Goal: Transaction & Acquisition: Book appointment/travel/reservation

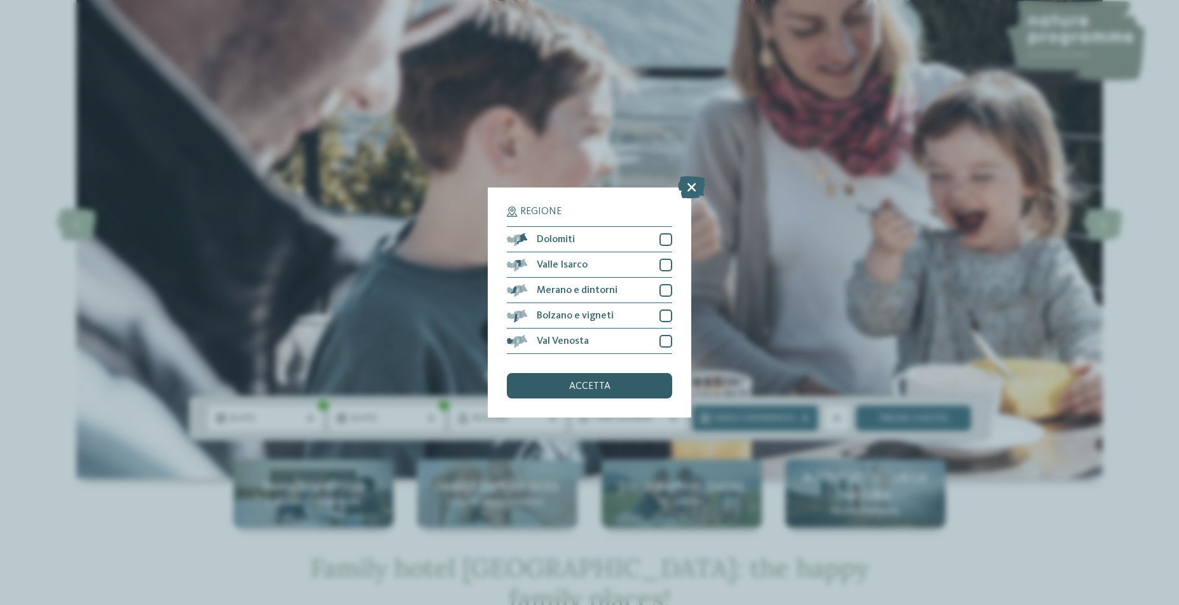
click at [608, 373] on div "accetta" at bounding box center [589, 385] width 165 height 25
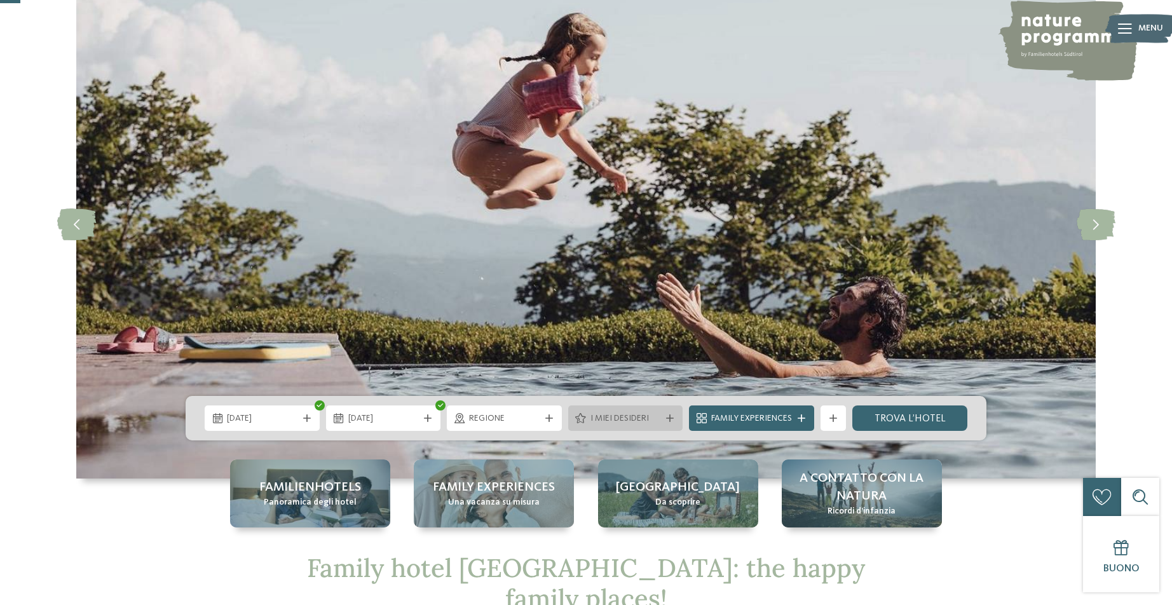
click at [645, 415] on span "I miei desideri" at bounding box center [626, 419] width 71 height 13
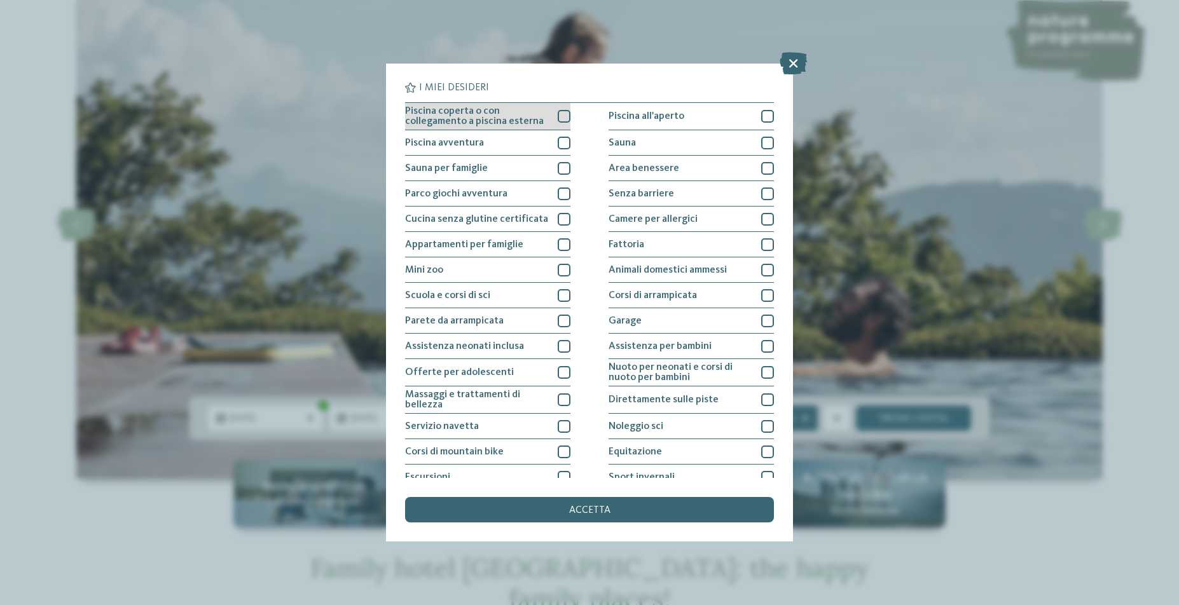
click at [560, 115] on div at bounding box center [564, 116] width 13 height 13
click at [563, 144] on div at bounding box center [564, 143] width 13 height 13
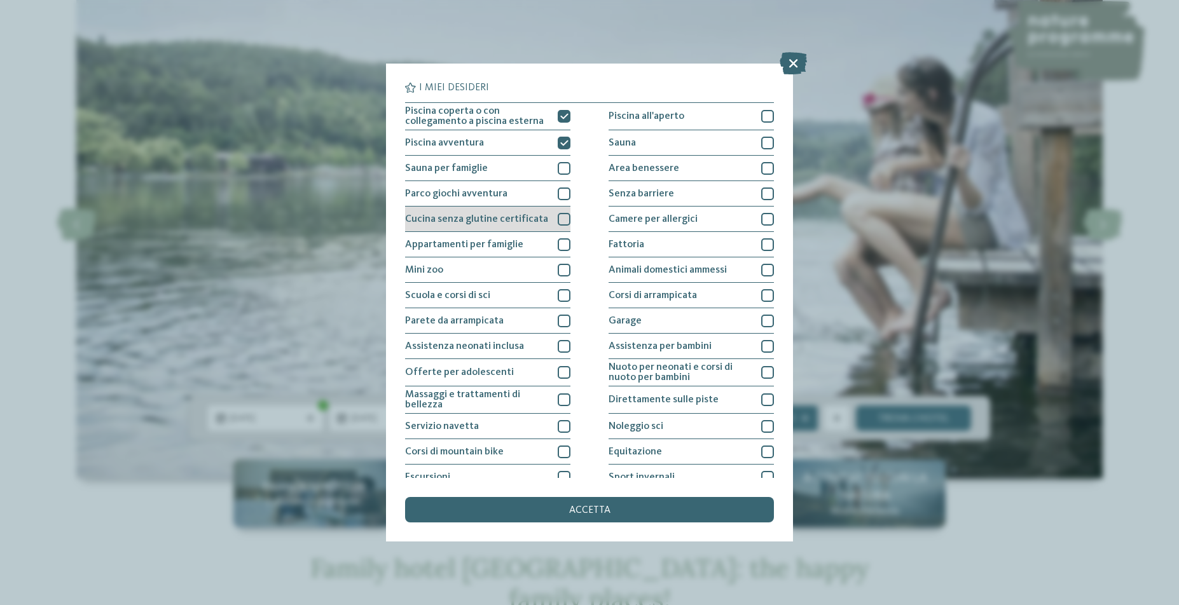
click at [558, 219] on div at bounding box center [564, 219] width 13 height 13
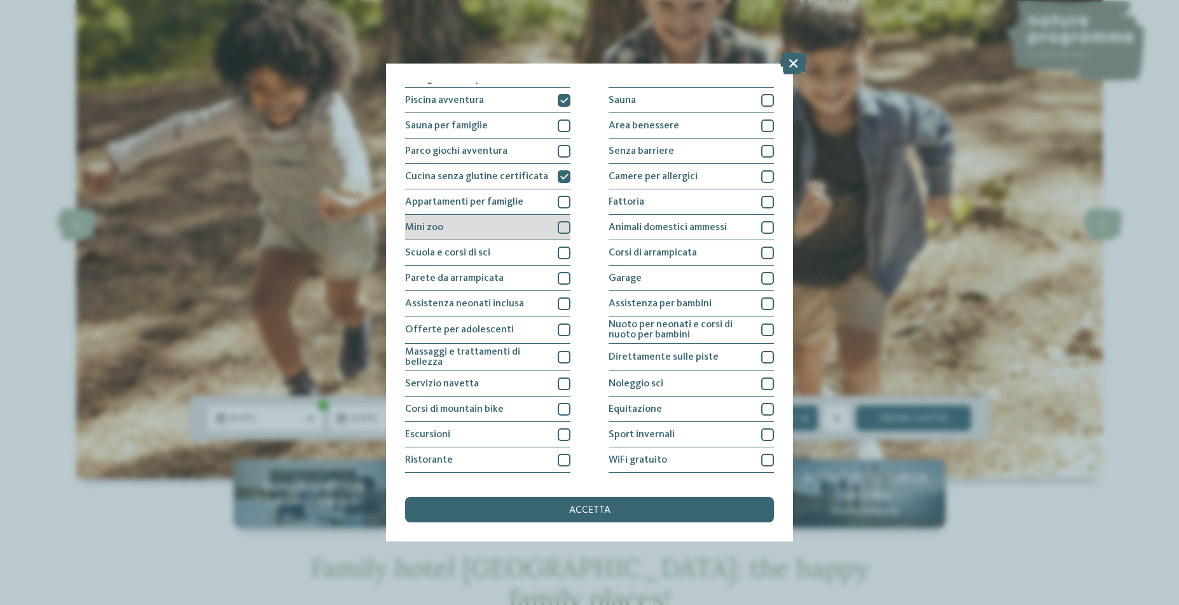
scroll to position [60, 0]
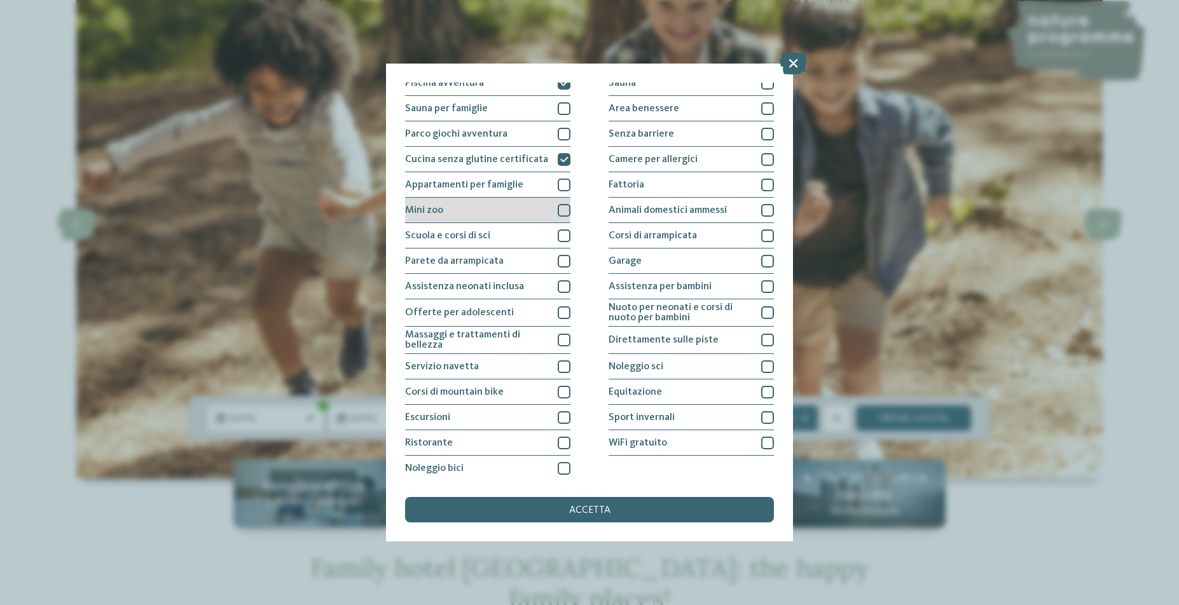
click at [561, 212] on div at bounding box center [564, 210] width 13 height 13
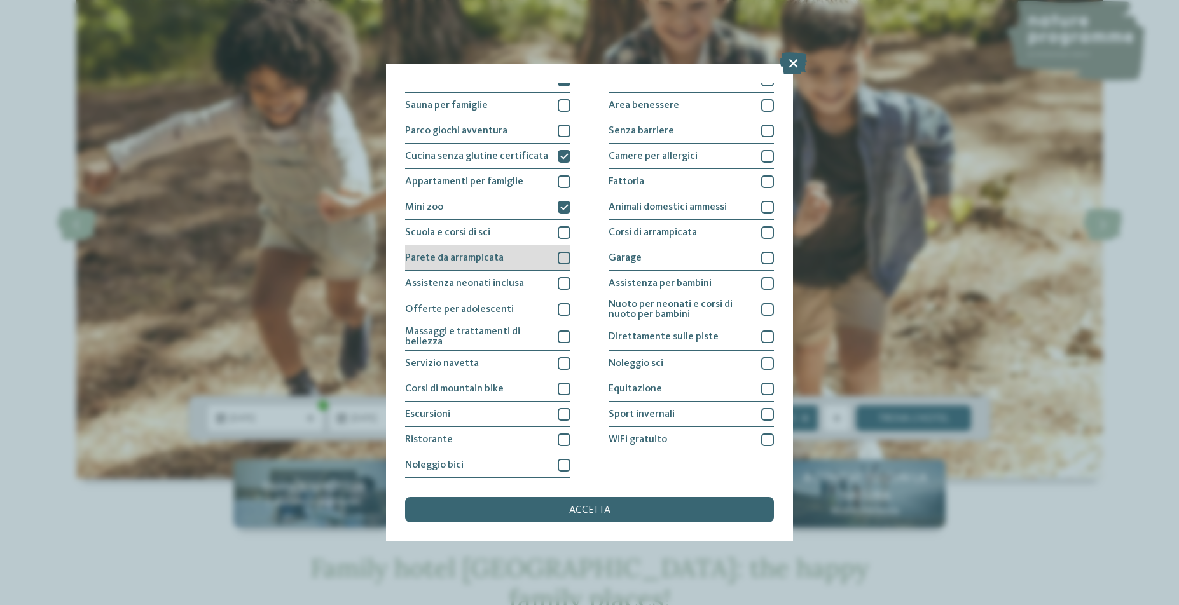
click at [561, 252] on div at bounding box center [564, 258] width 13 height 13
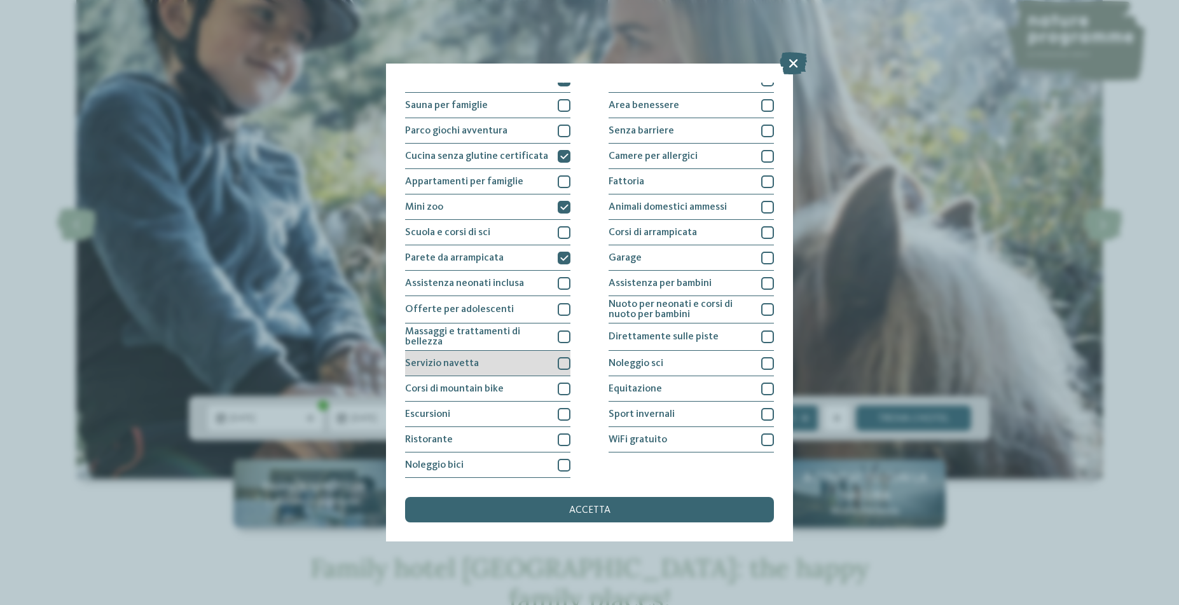
scroll to position [190, 0]
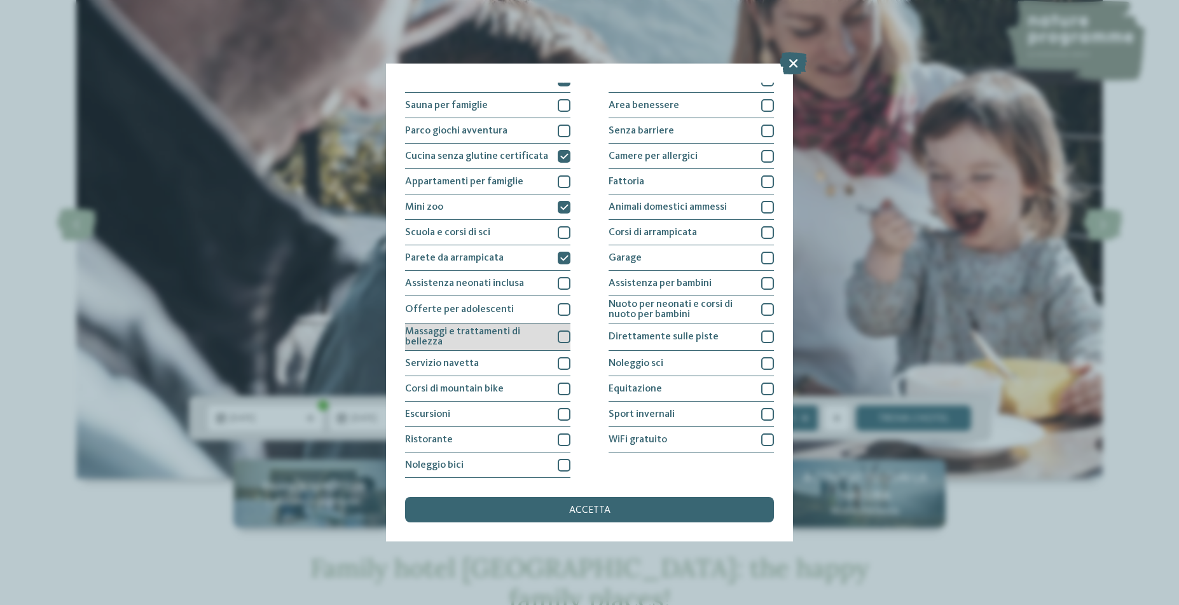
click at [560, 331] on div at bounding box center [564, 337] width 13 height 13
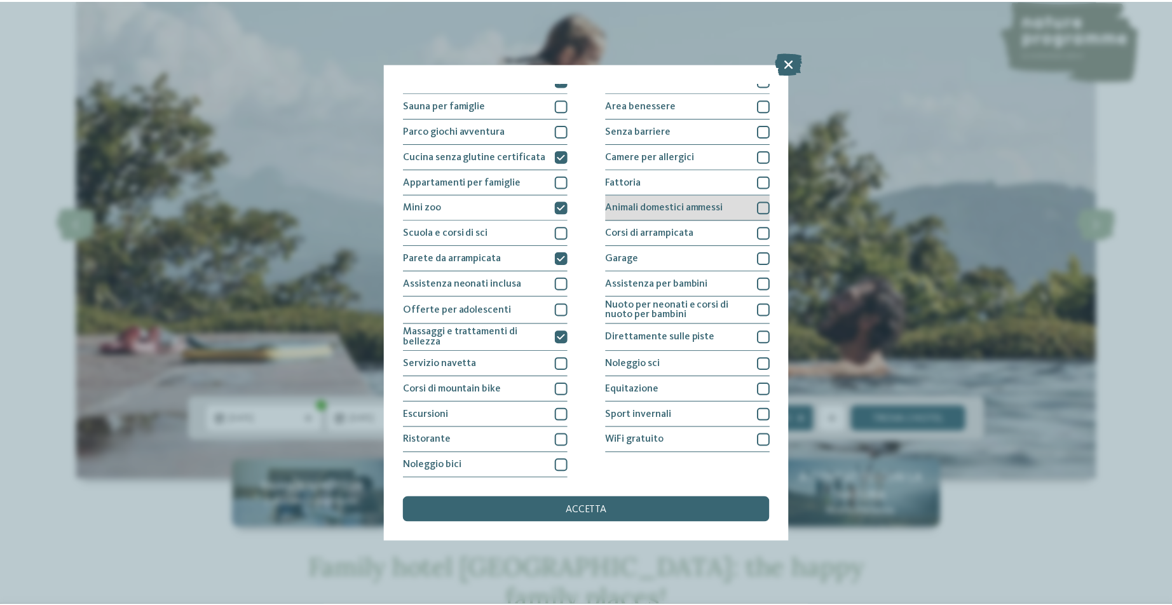
scroll to position [0, 0]
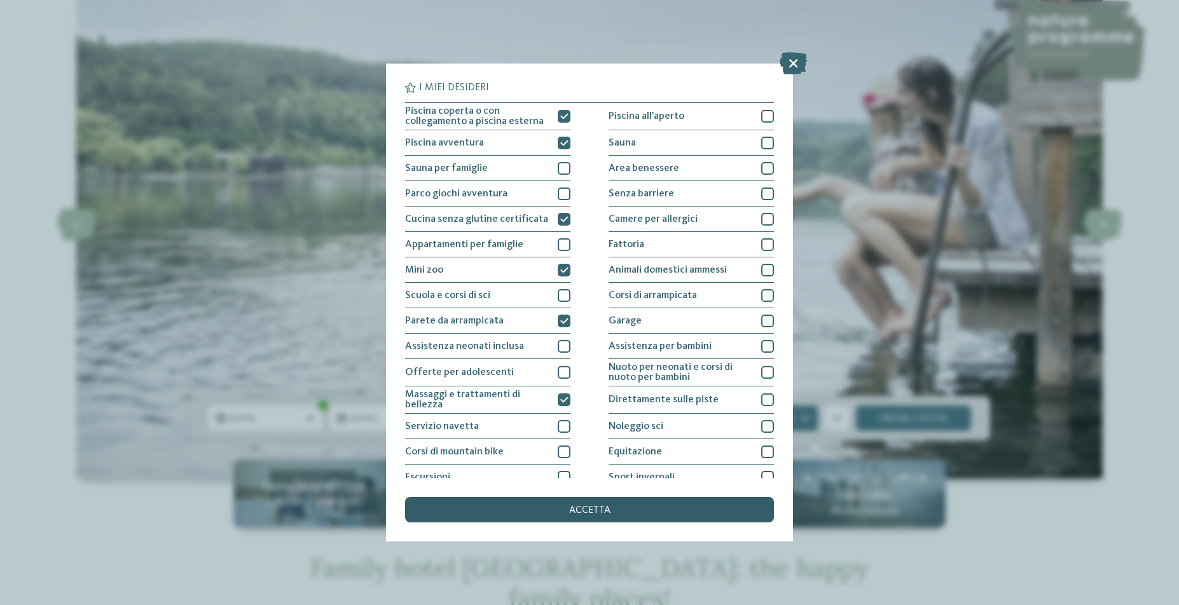
click at [641, 497] on div "accetta" at bounding box center [589, 509] width 369 height 25
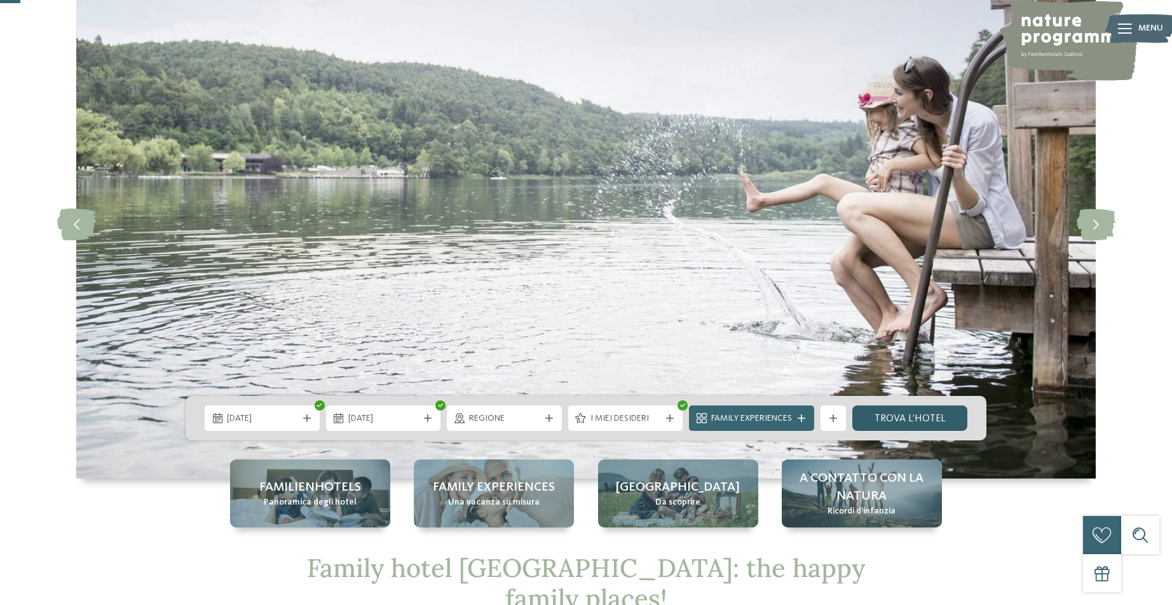
click at [870, 406] on link "trova l’hotel" at bounding box center [910, 418] width 115 height 25
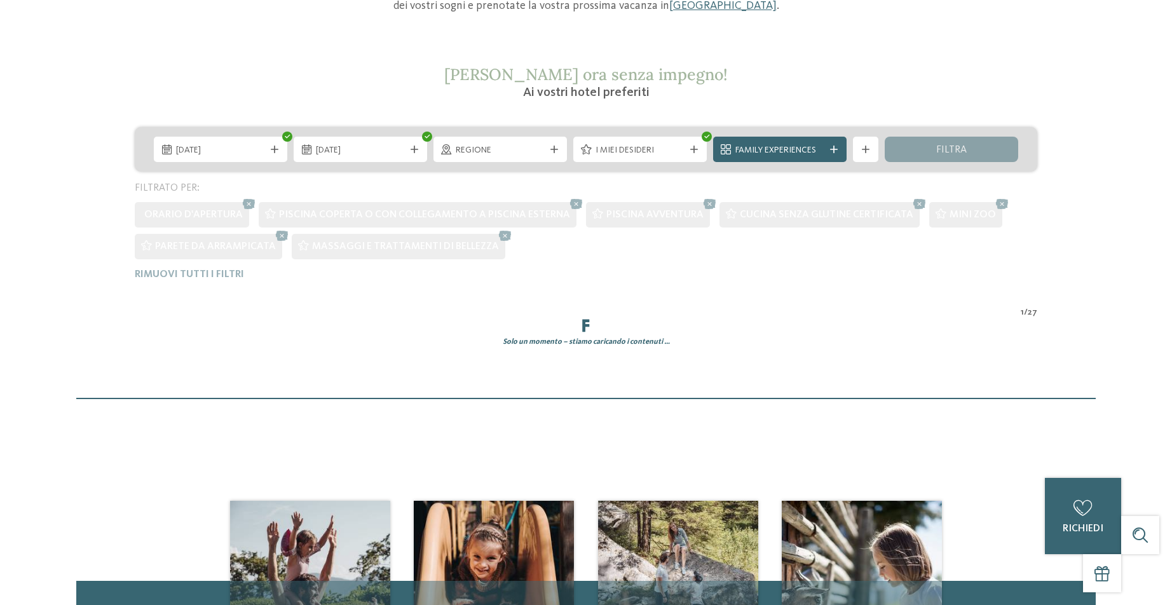
scroll to position [359, 0]
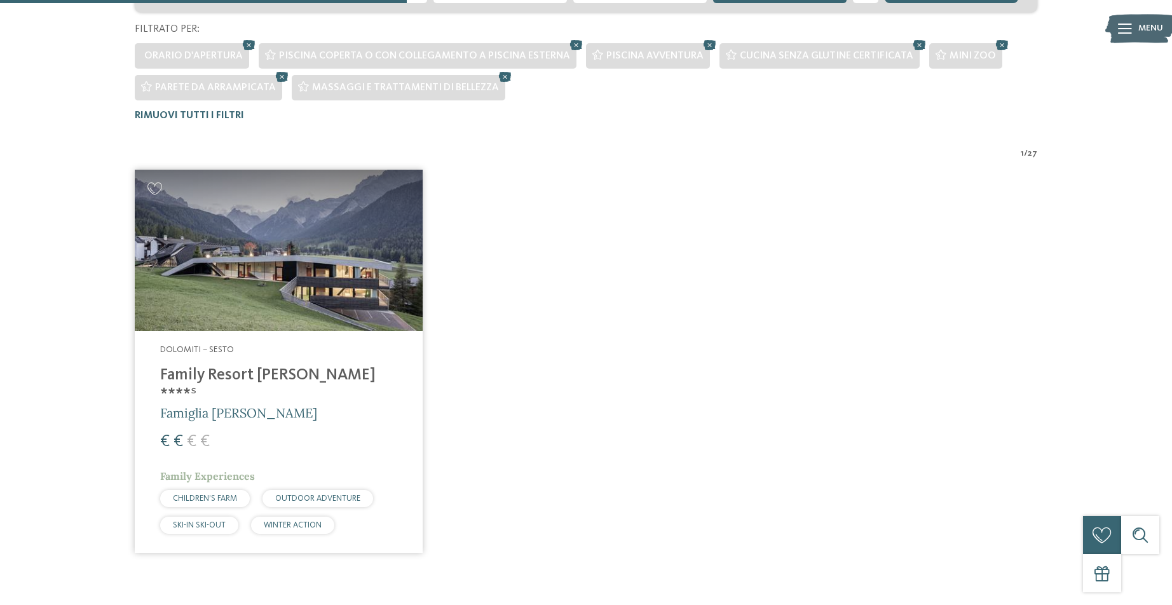
click at [331, 245] on img at bounding box center [279, 251] width 288 height 162
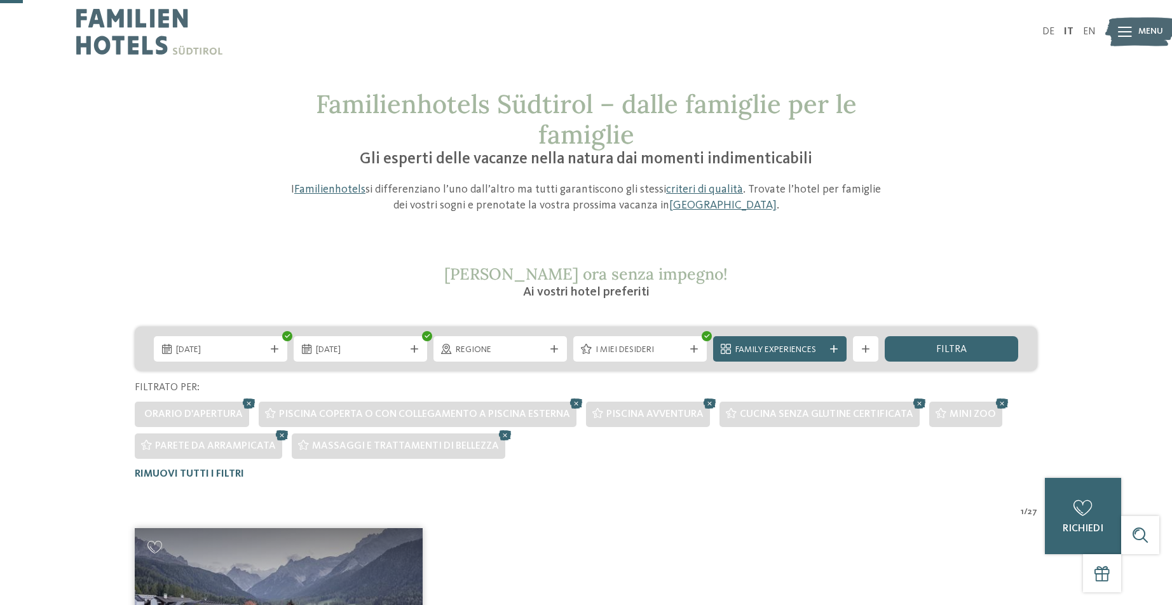
scroll to position [93, 0]
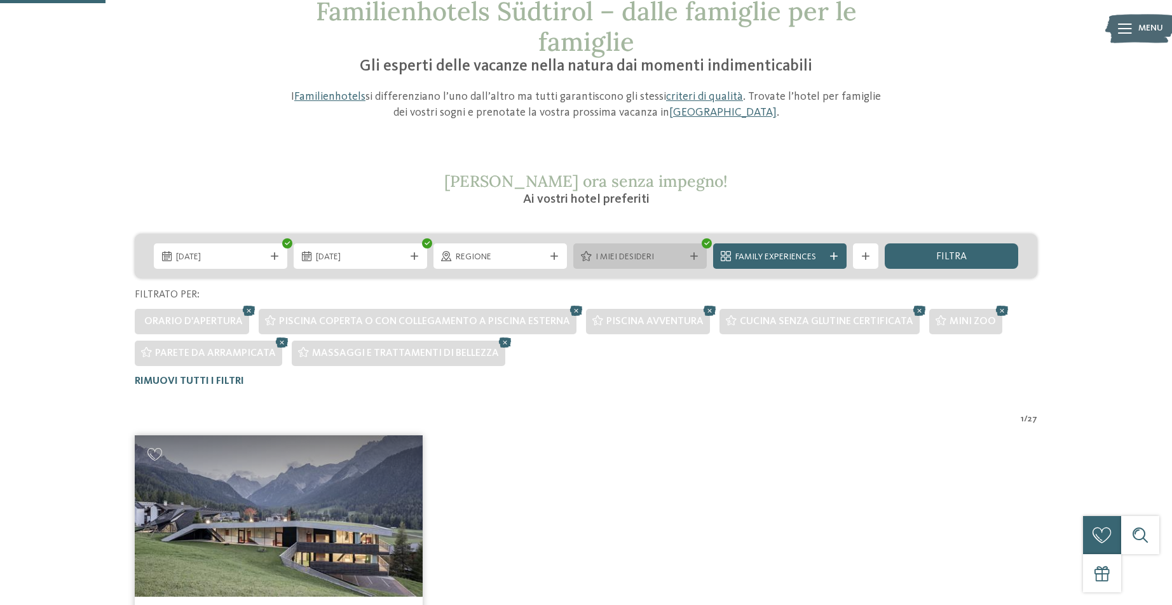
click at [696, 258] on icon at bounding box center [695, 256] width 8 height 8
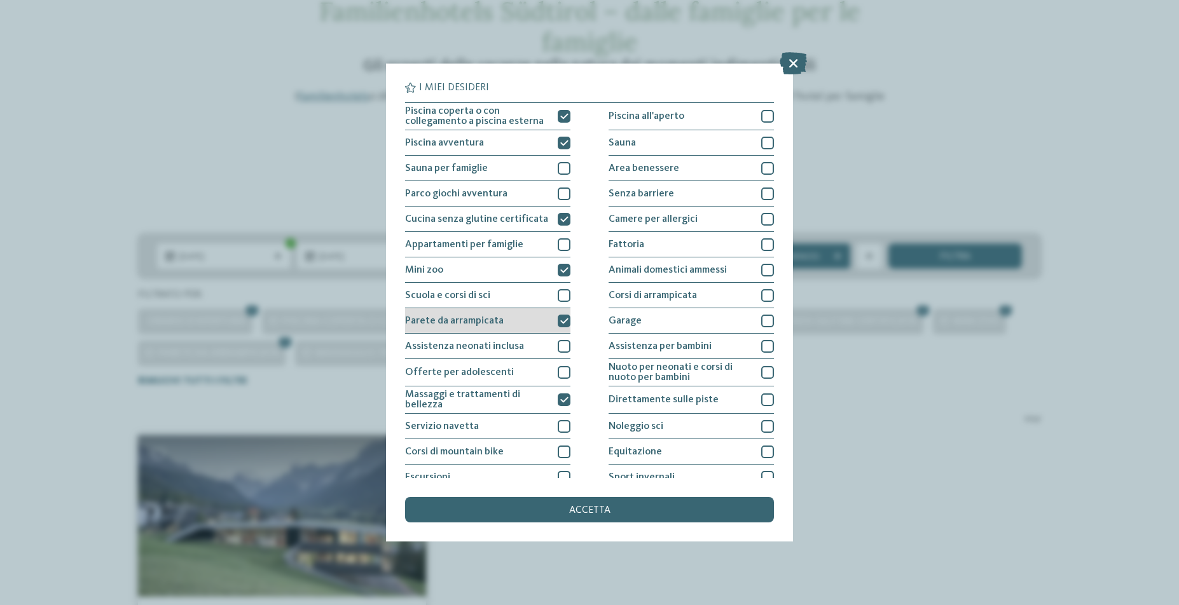
click at [561, 321] on icon at bounding box center [564, 321] width 8 height 8
click at [563, 273] on icon at bounding box center [564, 270] width 8 height 8
click at [615, 497] on div "accetta" at bounding box center [589, 509] width 369 height 25
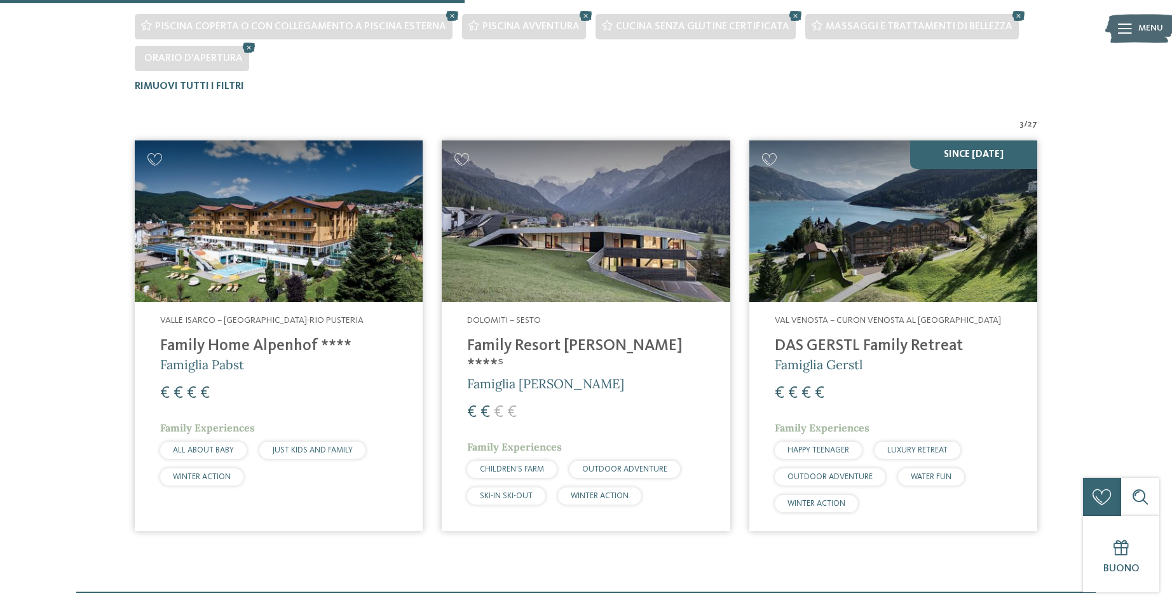
scroll to position [448, 0]
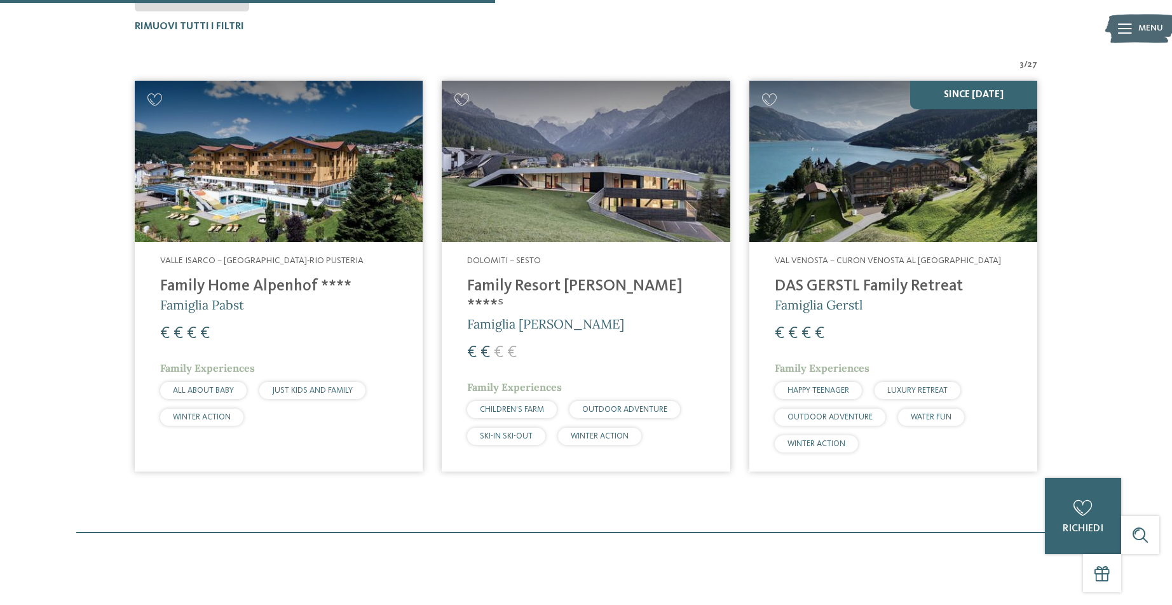
click at [328, 198] on img at bounding box center [279, 162] width 288 height 162
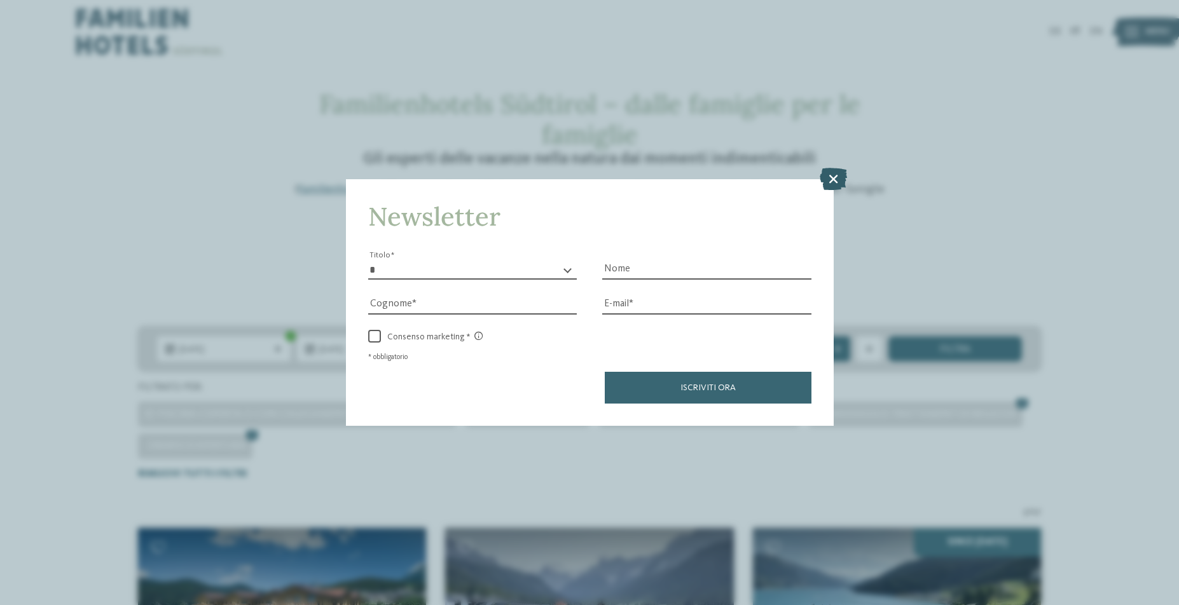
click at [836, 167] on icon at bounding box center [833, 178] width 27 height 22
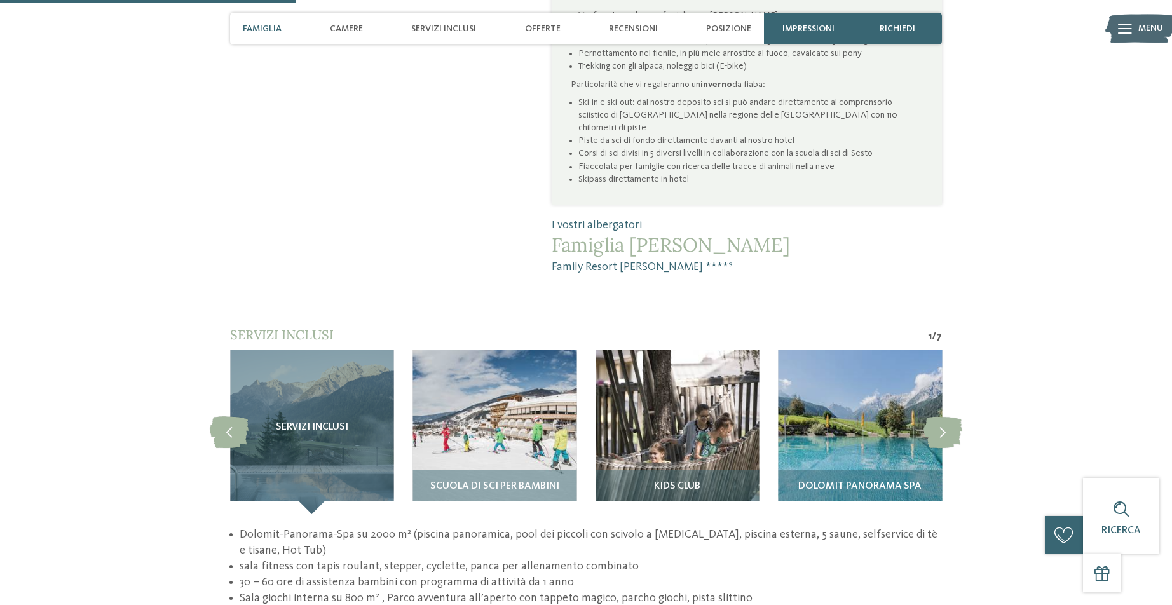
scroll to position [958, 0]
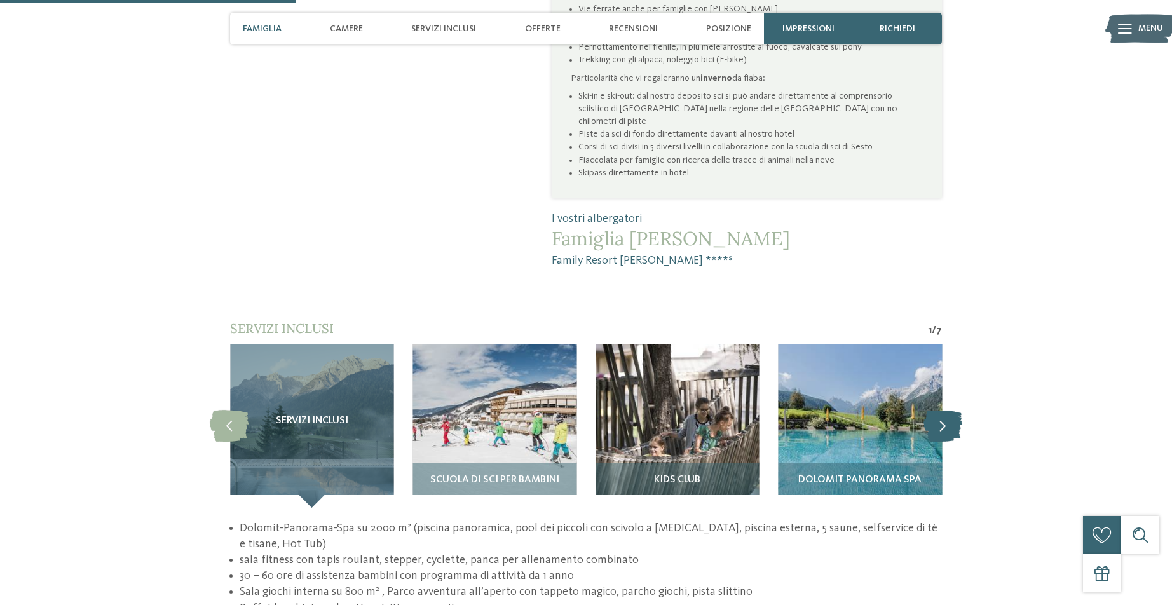
click at [927, 410] on icon at bounding box center [943, 426] width 39 height 32
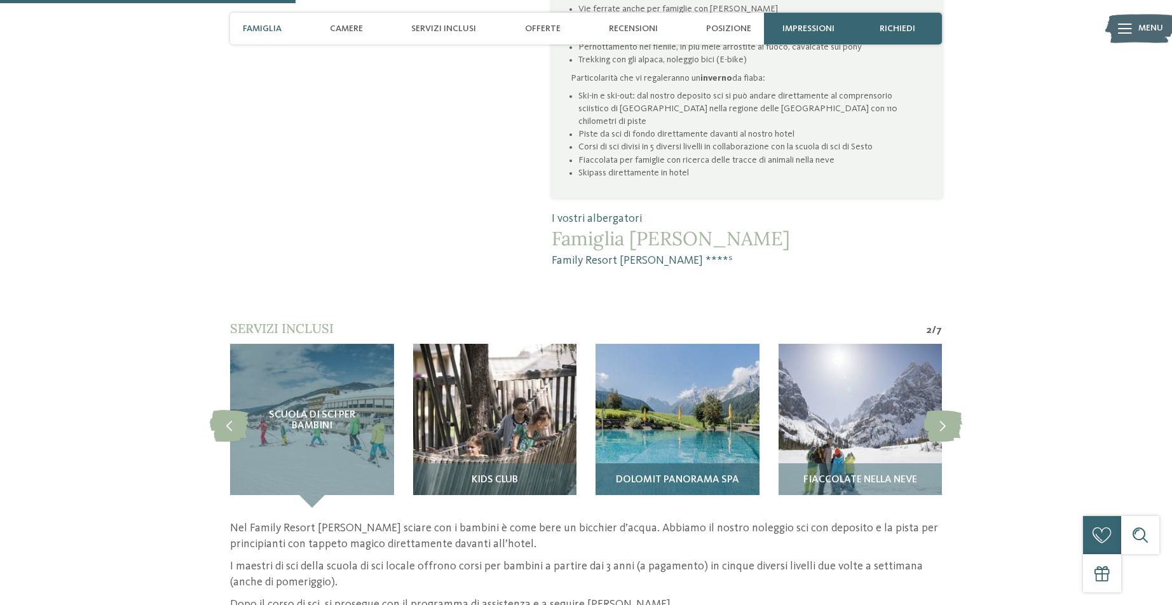
click at [720, 392] on img at bounding box center [678, 426] width 164 height 164
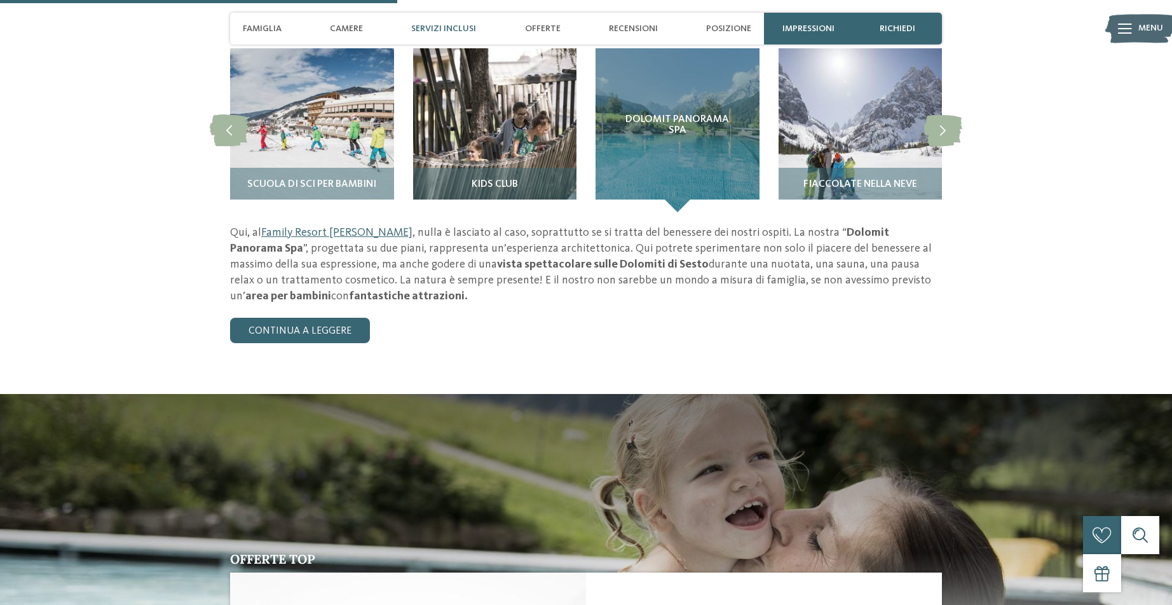
scroll to position [1018, 0]
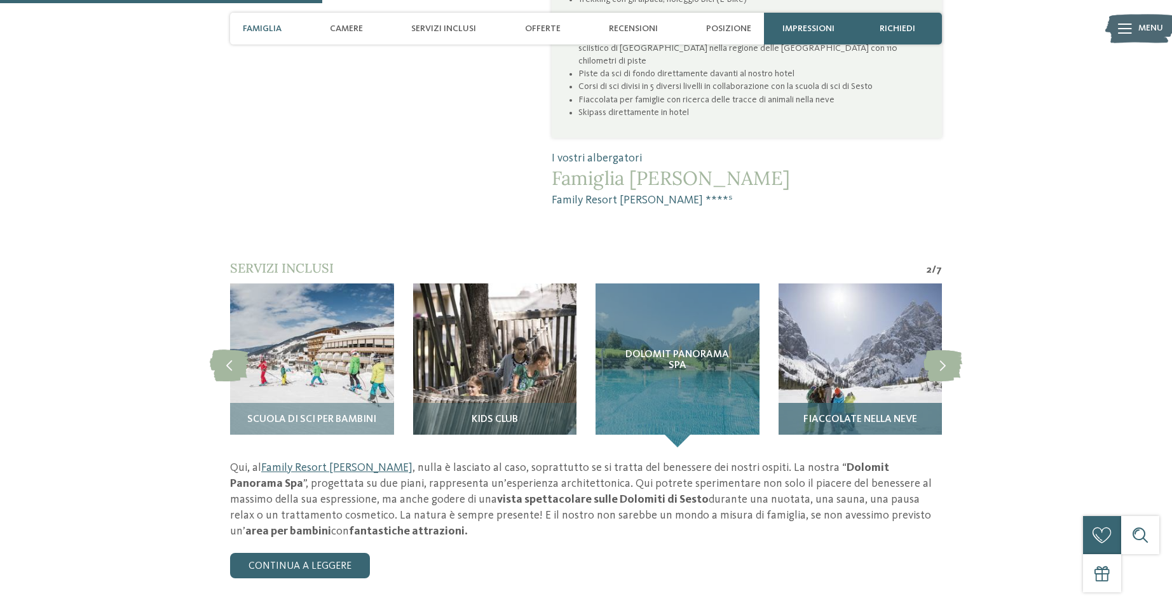
click at [842, 306] on img at bounding box center [861, 366] width 164 height 164
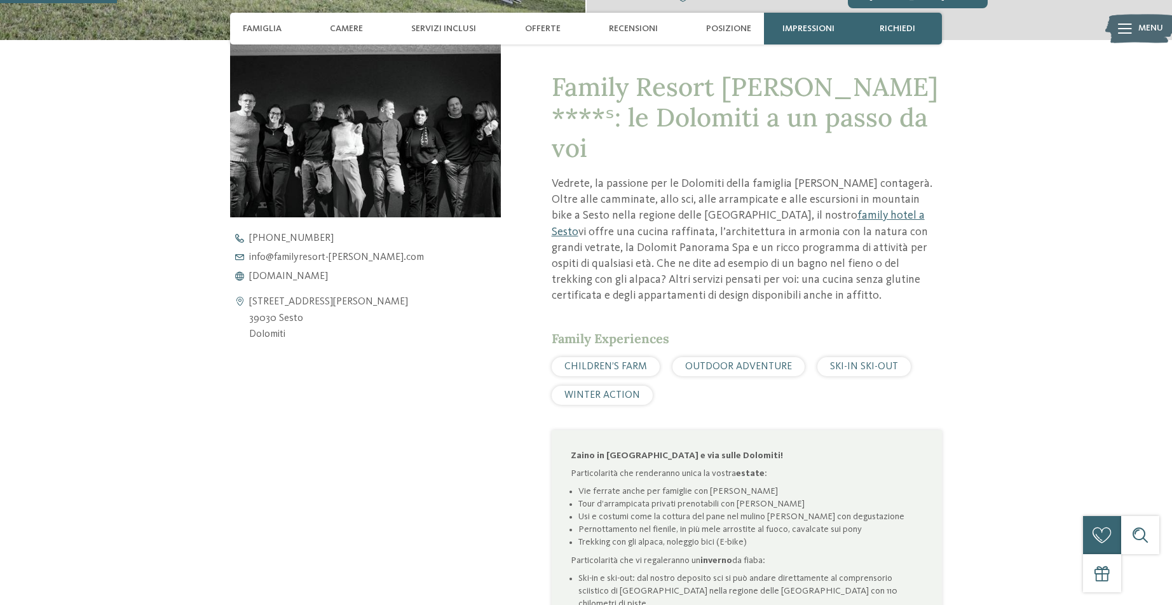
scroll to position [363, 0]
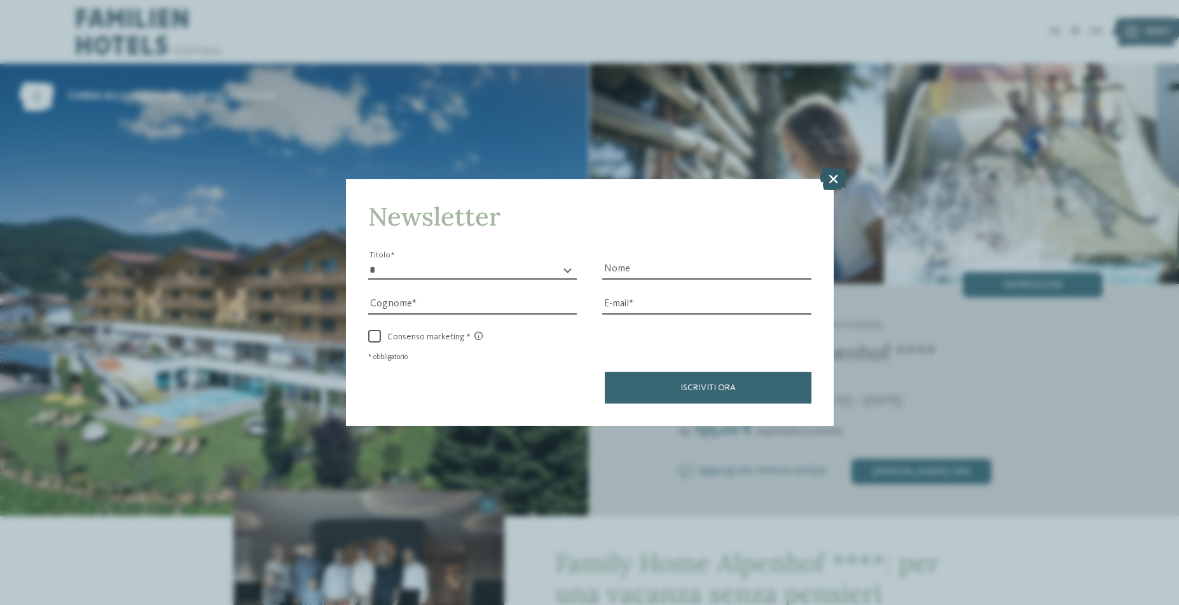
click at [832, 167] on icon at bounding box center [833, 178] width 27 height 22
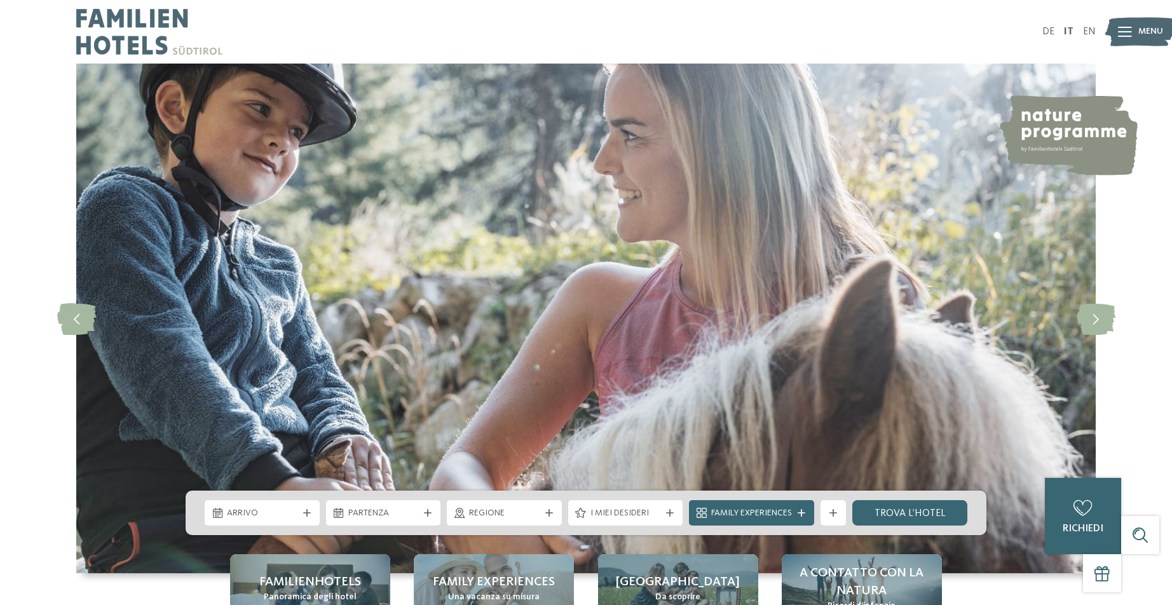
click at [661, 507] on div "I miei desideri" at bounding box center [626, 513] width 77 height 14
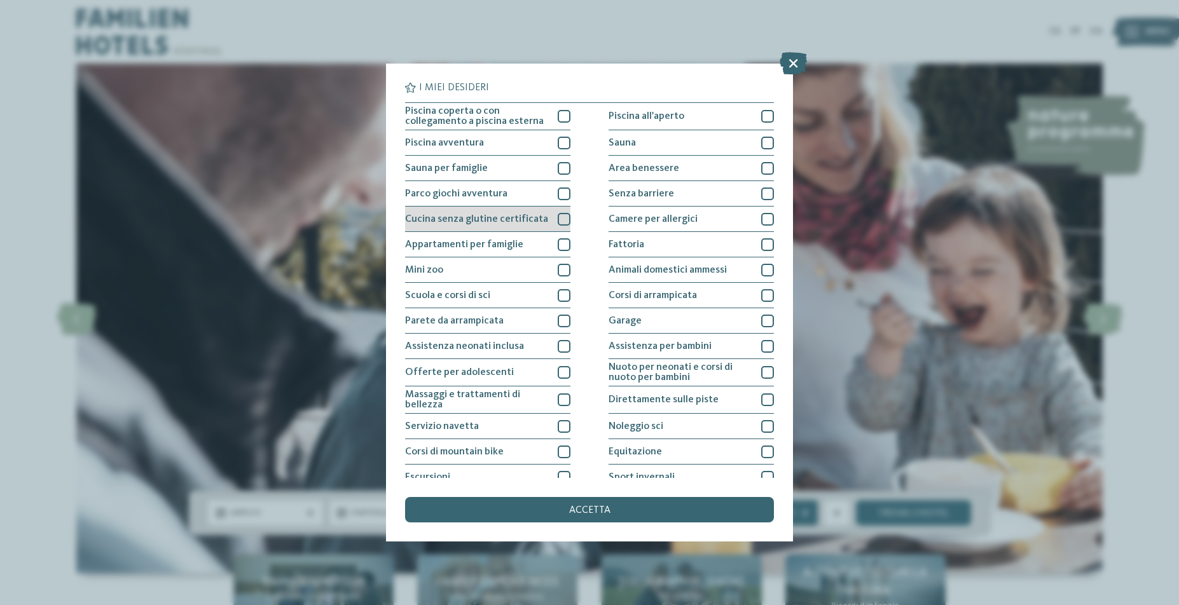
click at [558, 219] on div at bounding box center [564, 219] width 13 height 13
click at [602, 505] on span "accetta" at bounding box center [589, 510] width 41 height 10
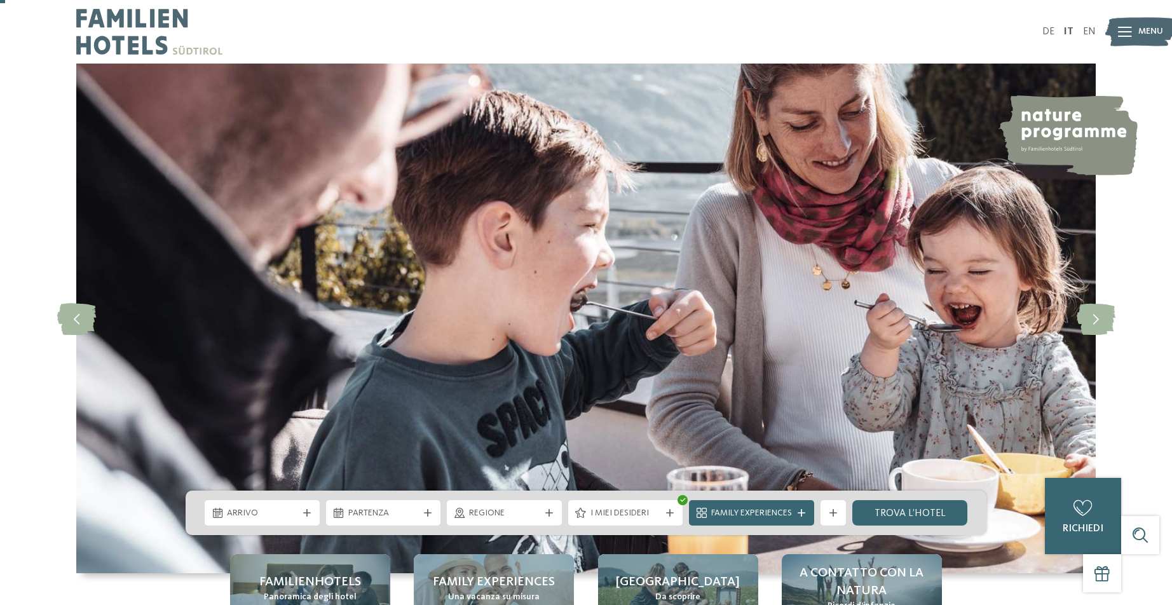
scroll to position [225, 0]
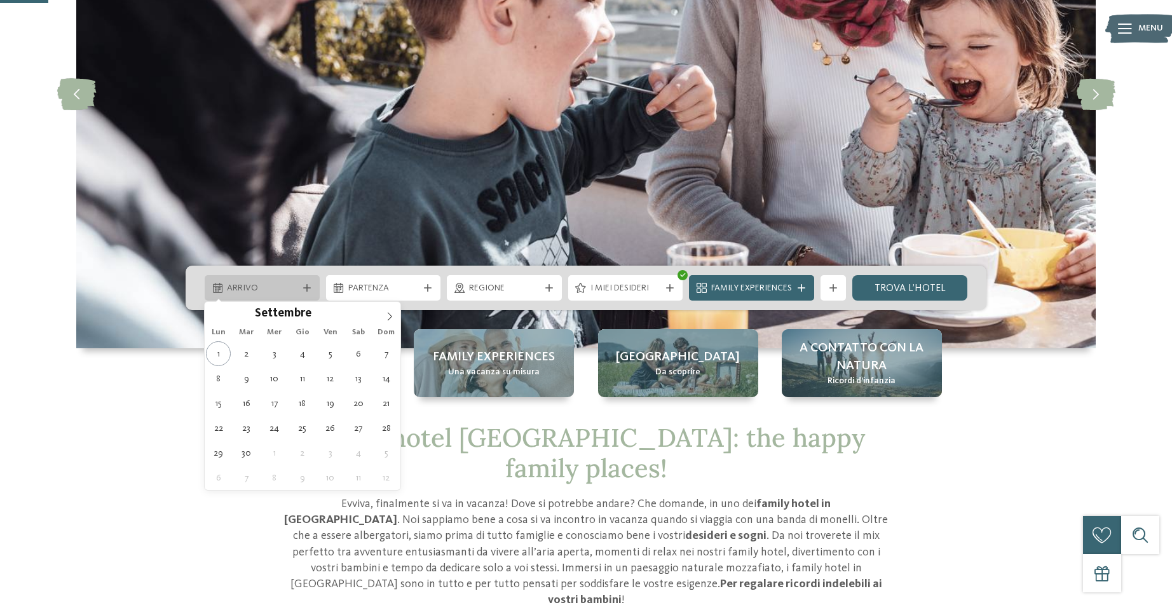
click at [313, 294] on div "Arrivo" at bounding box center [262, 287] width 115 height 25
click at [390, 319] on icon at bounding box center [389, 316] width 9 height 9
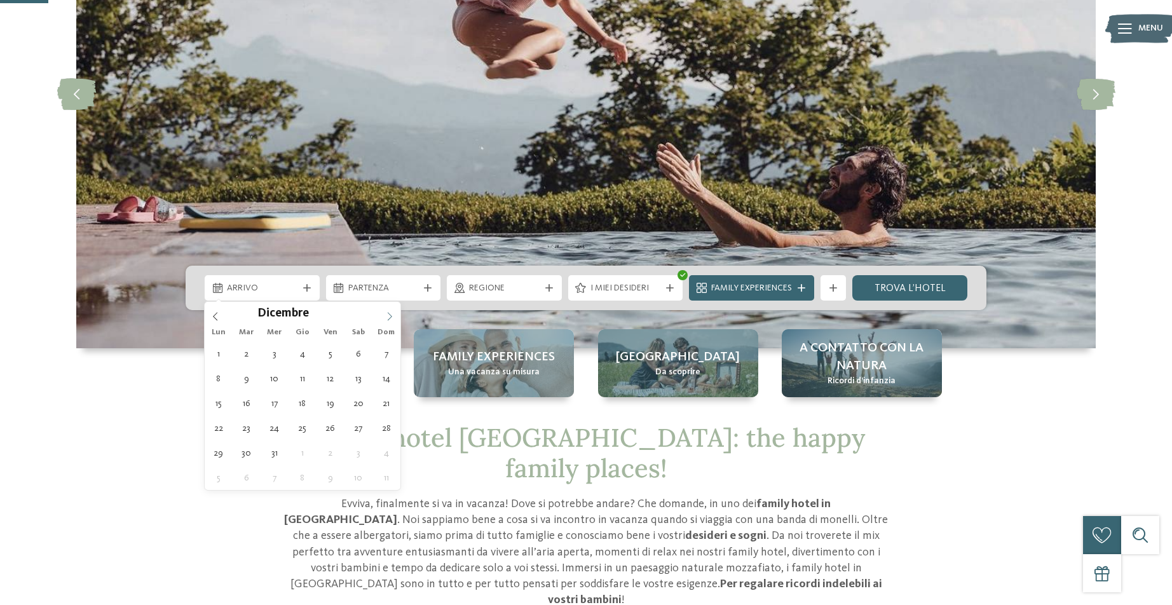
click at [390, 319] on icon at bounding box center [389, 316] width 9 height 9
type div "[DATE]"
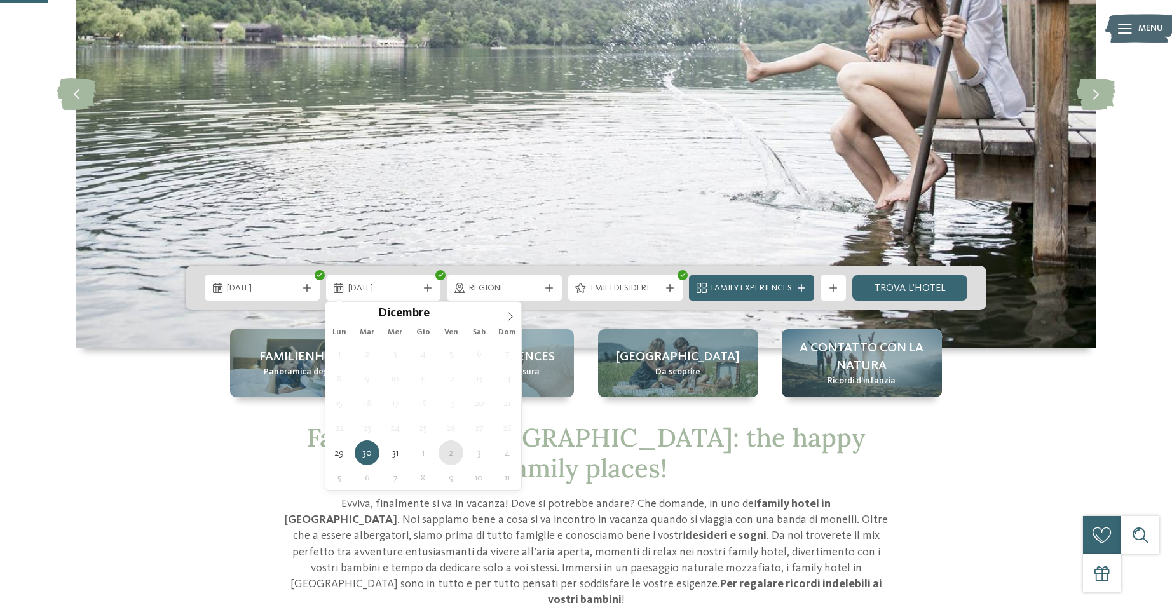
type div "[DATE]"
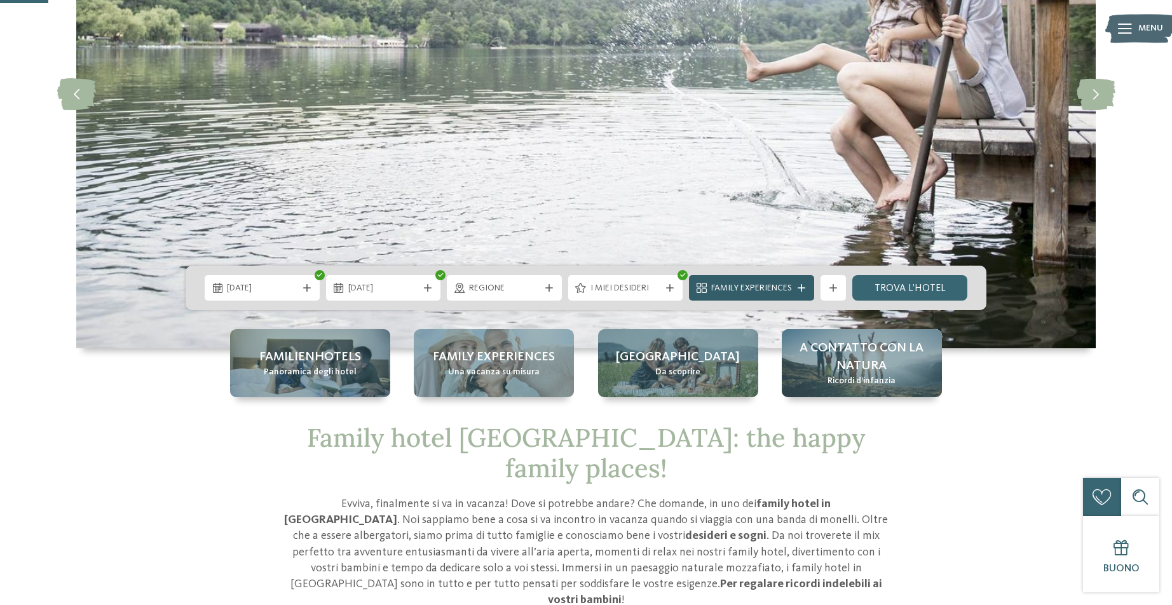
click at [802, 287] on icon at bounding box center [802, 288] width 8 height 8
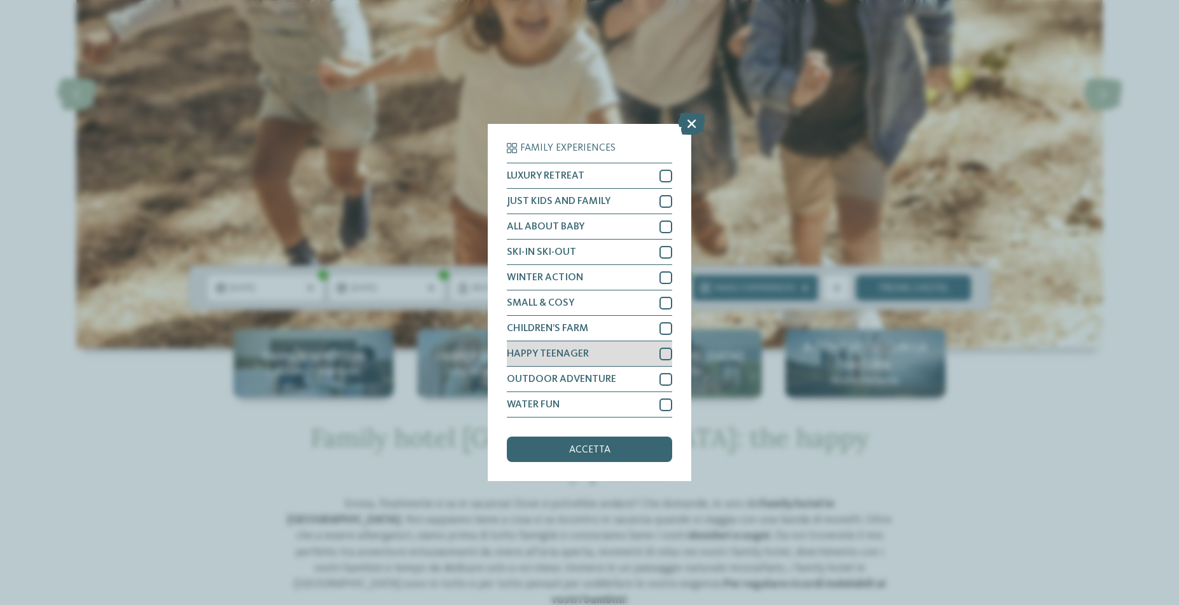
click at [659, 348] on div at bounding box center [665, 354] width 13 height 13
click at [599, 437] on div "accetta" at bounding box center [589, 449] width 165 height 25
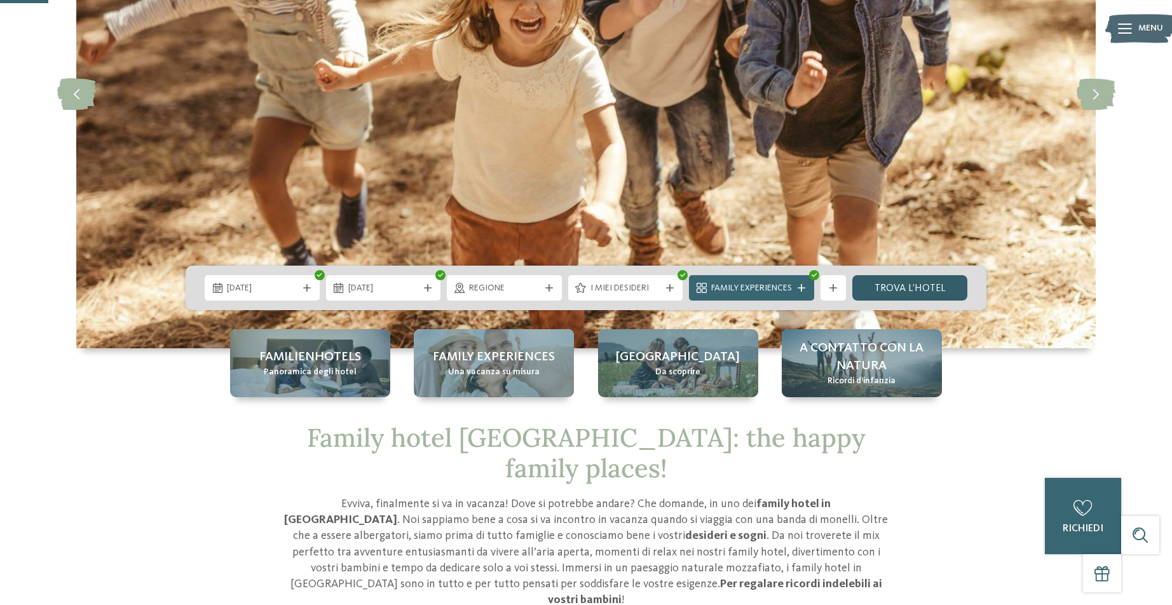
click at [904, 294] on link "trova l’hotel" at bounding box center [910, 287] width 115 height 25
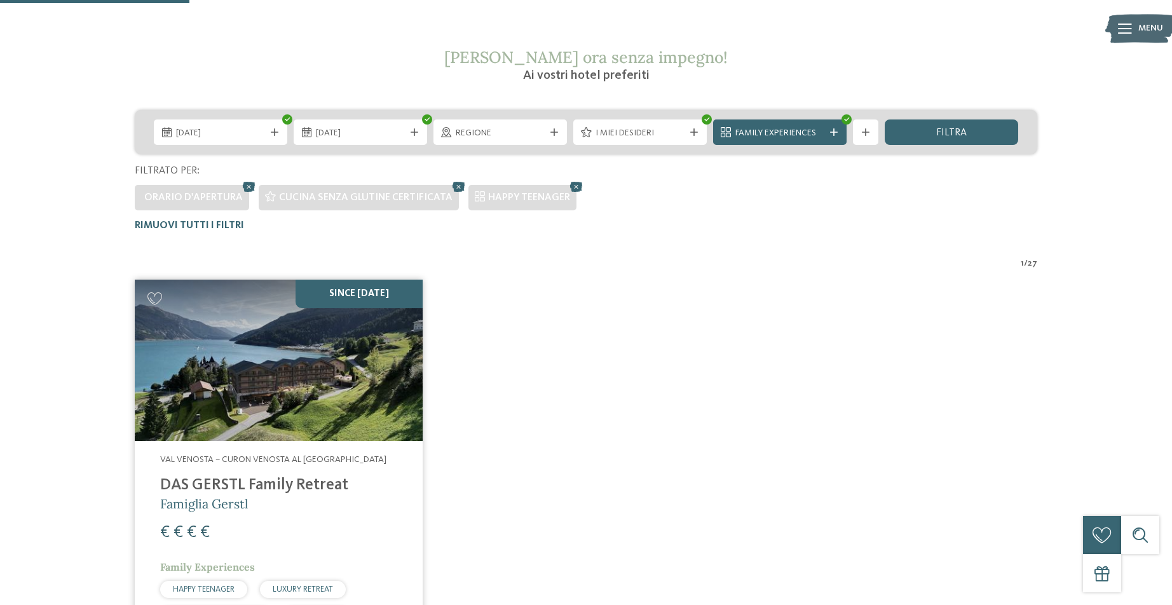
scroll to position [325, 0]
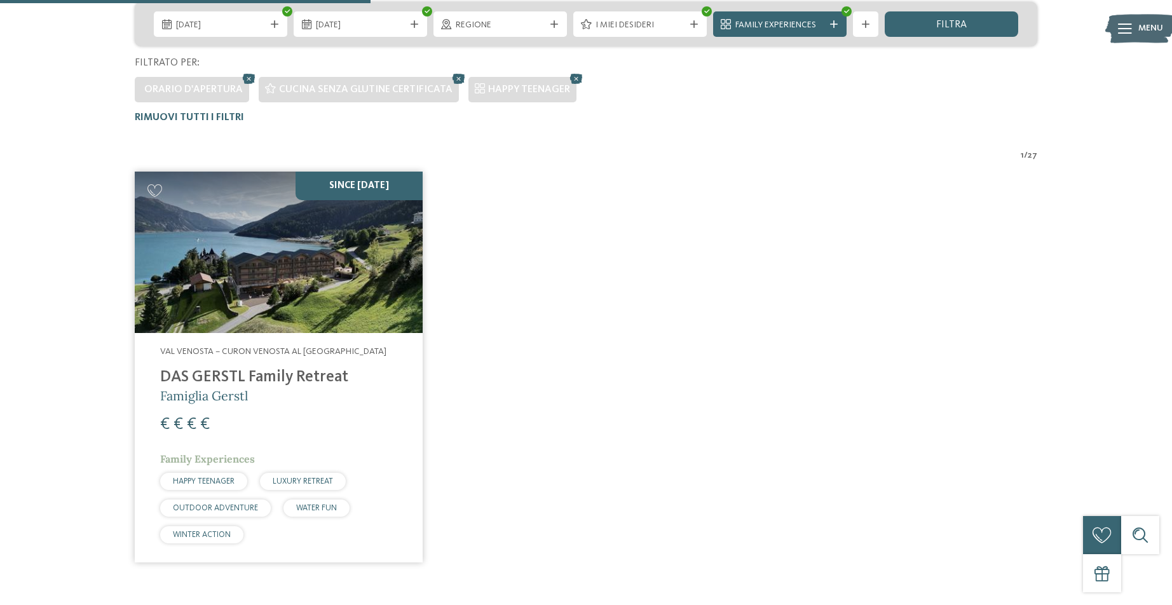
click at [262, 286] on img at bounding box center [279, 253] width 288 height 162
click at [284, 308] on img at bounding box center [279, 253] width 288 height 162
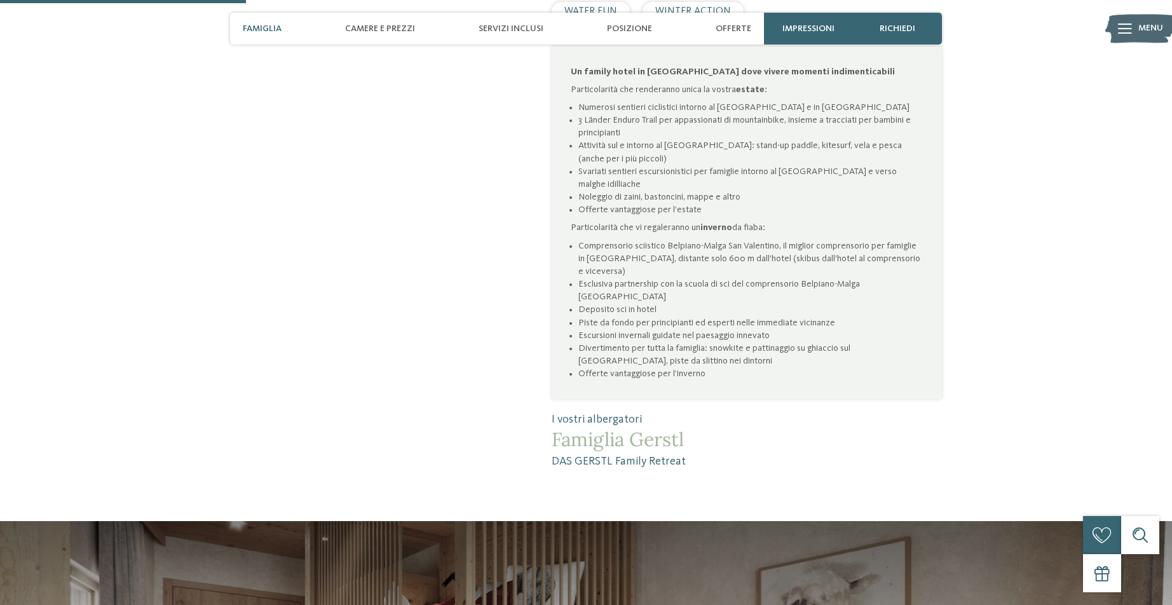
scroll to position [621, 0]
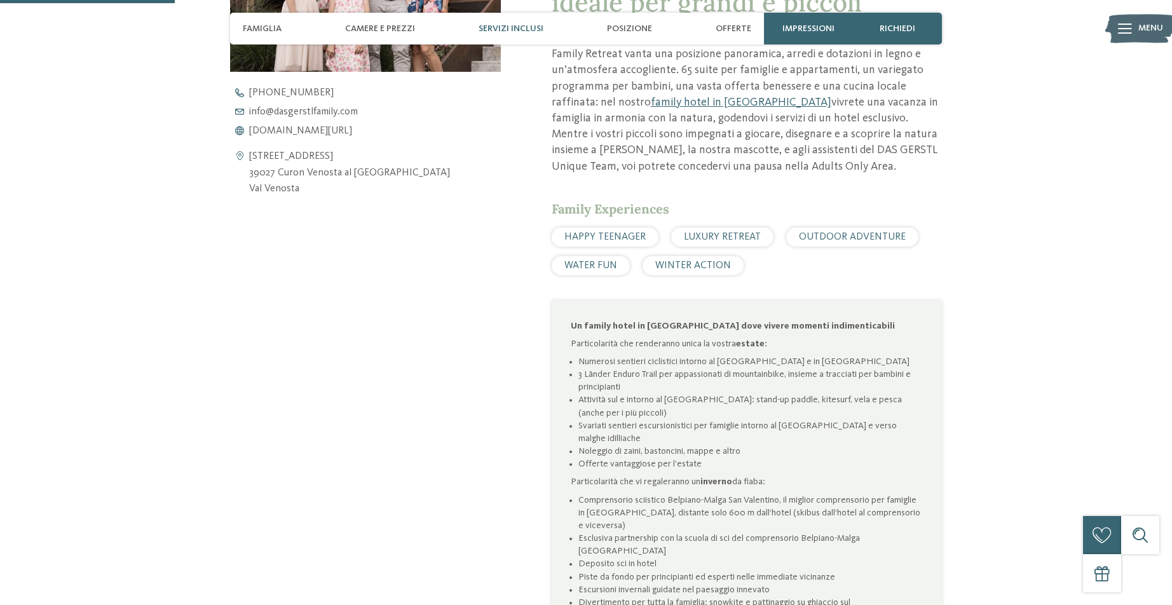
click at [514, 34] on div "Servizi inclusi" at bounding box center [511, 29] width 78 height 32
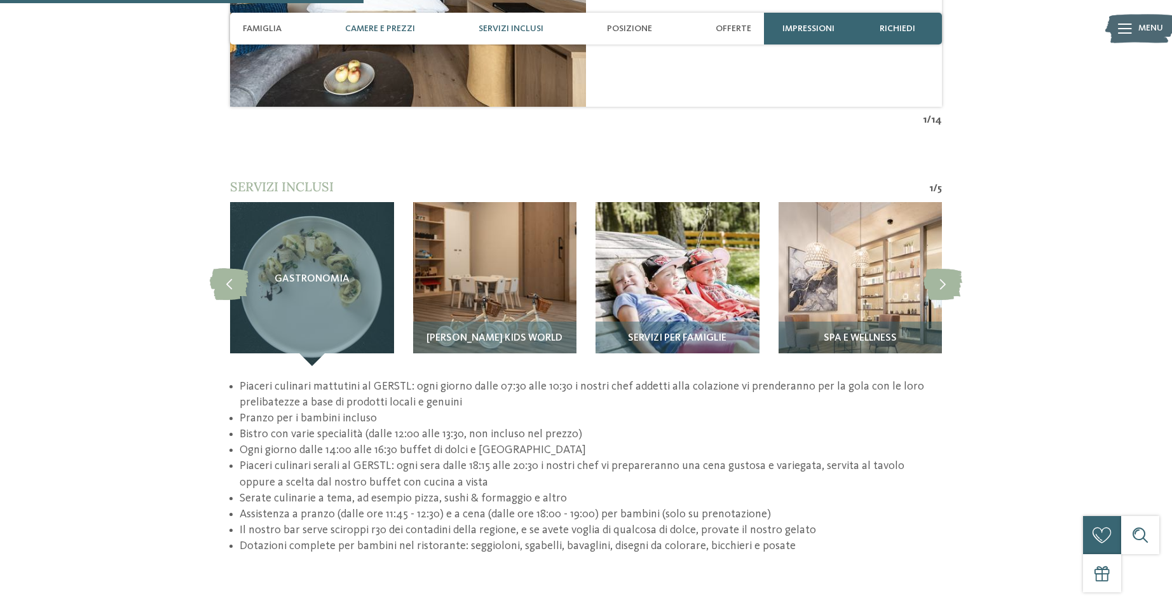
scroll to position [1811, 0]
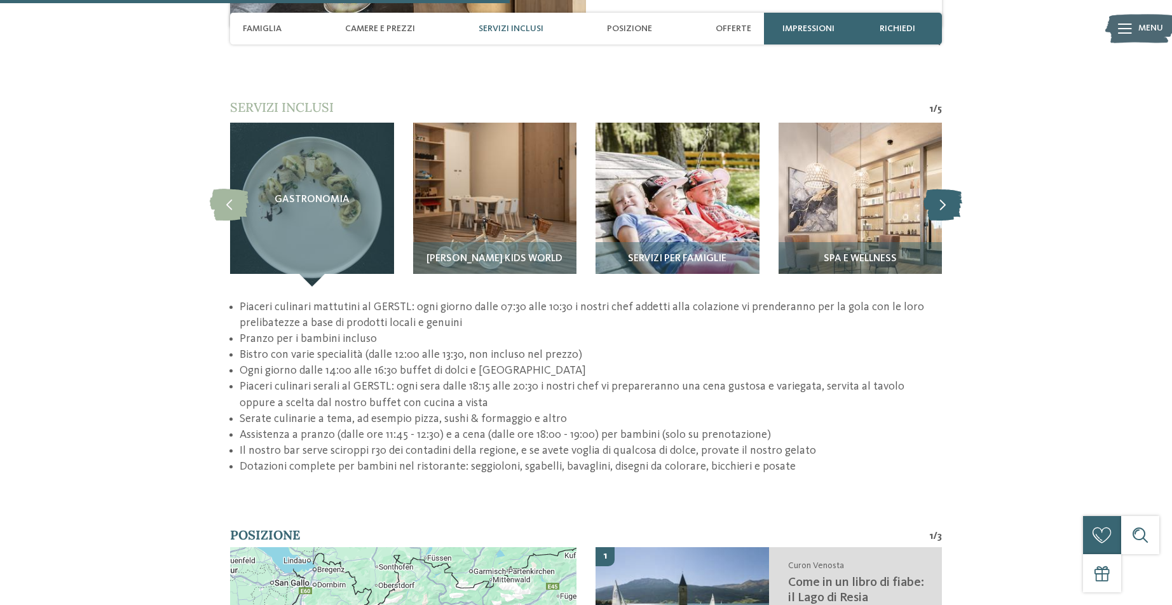
click at [952, 189] on icon at bounding box center [943, 205] width 39 height 32
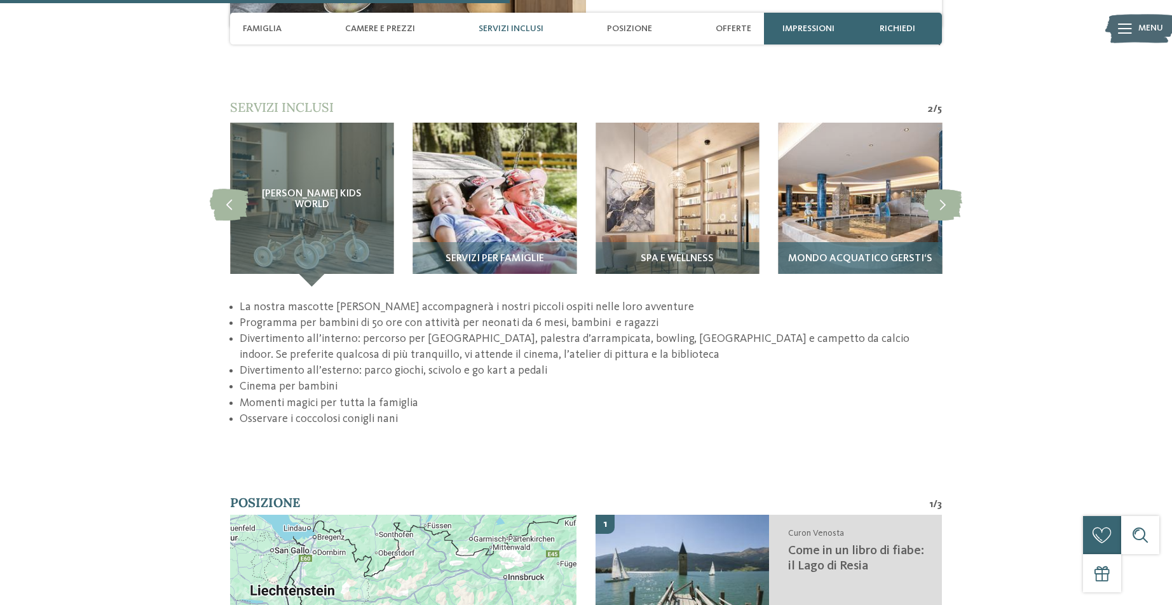
click at [914, 197] on img at bounding box center [861, 205] width 164 height 164
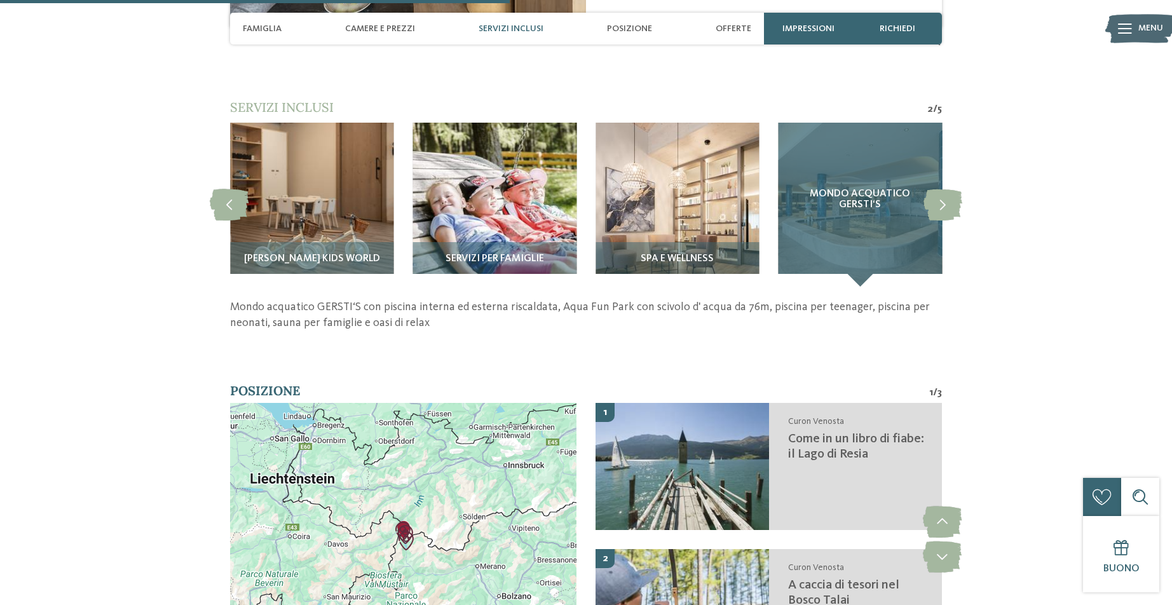
click at [859, 189] on span "Mondo acquatico GERSTI‘S" at bounding box center [860, 200] width 113 height 22
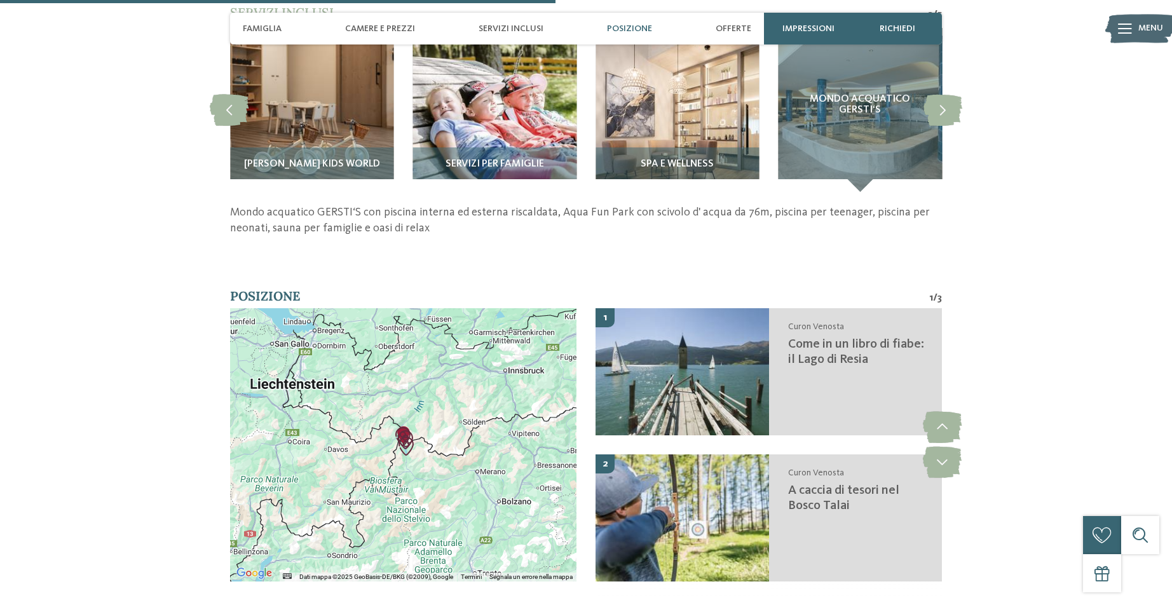
scroll to position [1845, 0]
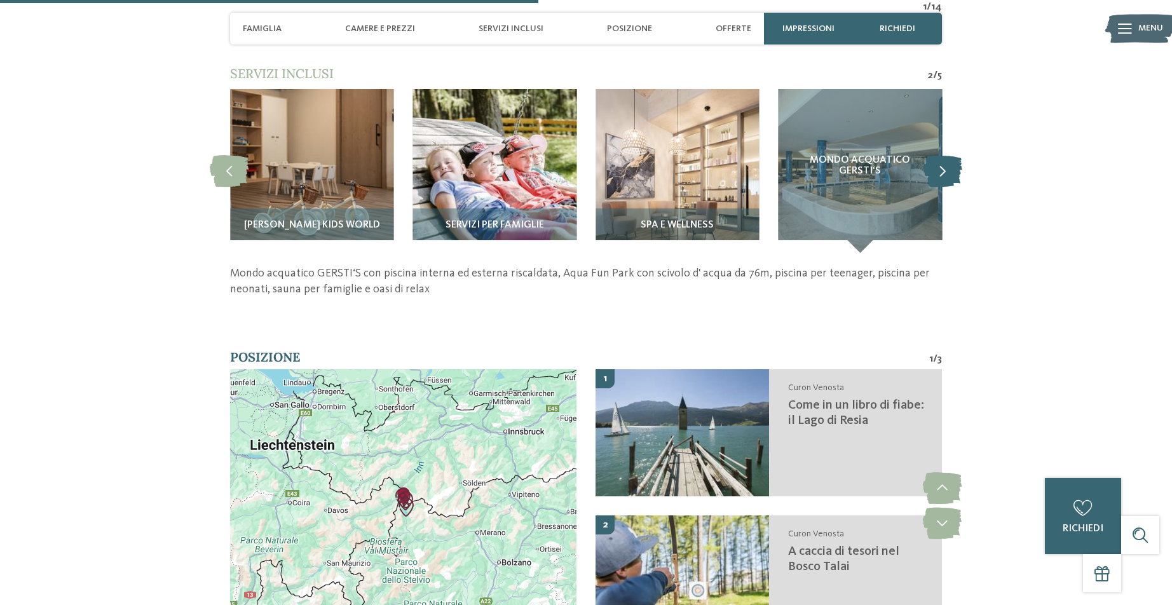
click at [941, 155] on icon at bounding box center [943, 171] width 39 height 32
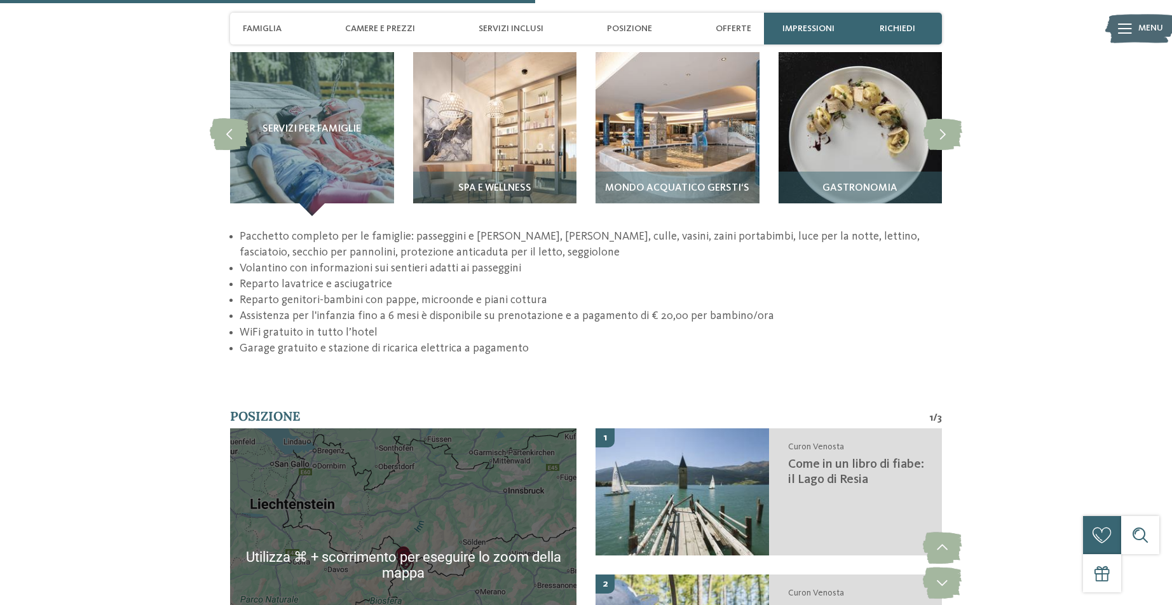
scroll to position [2145, 0]
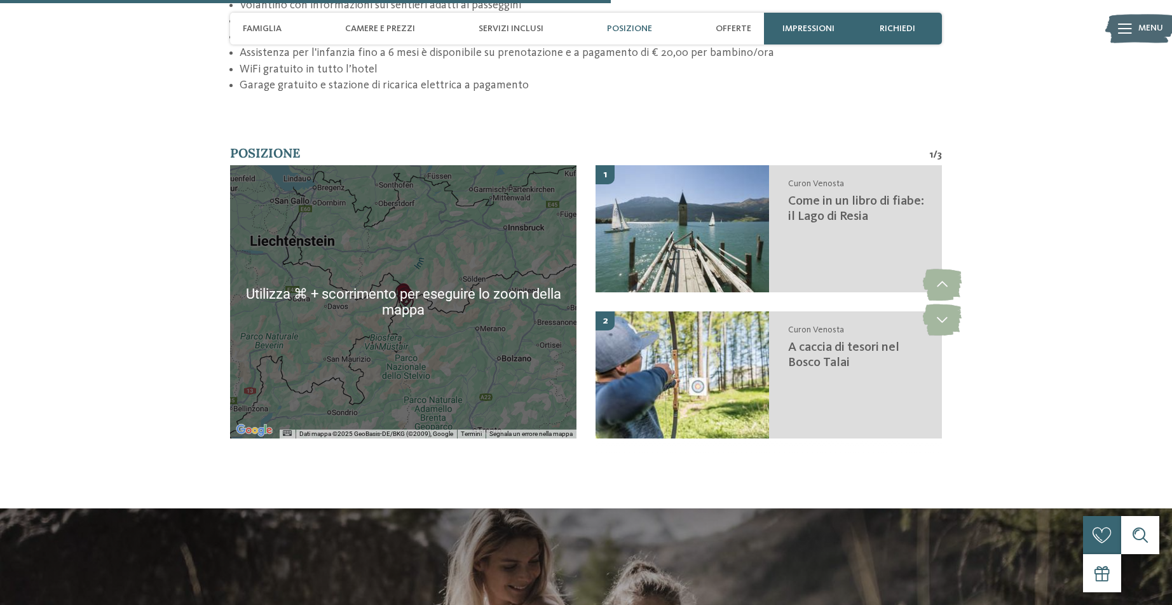
click at [473, 279] on div at bounding box center [403, 301] width 347 height 273
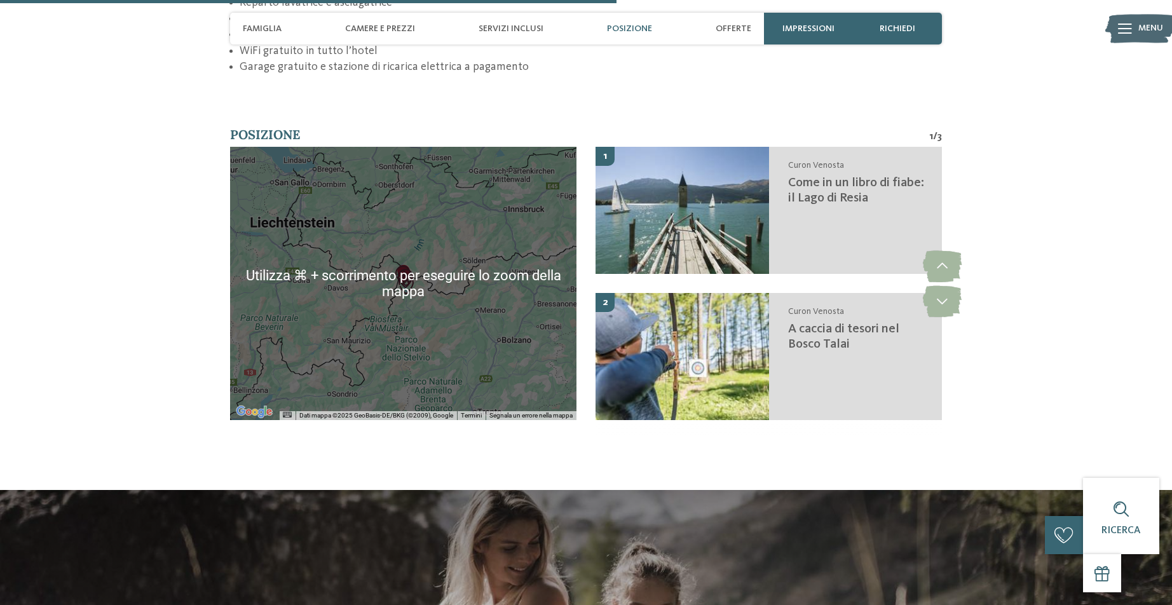
scroll to position [2161, 0]
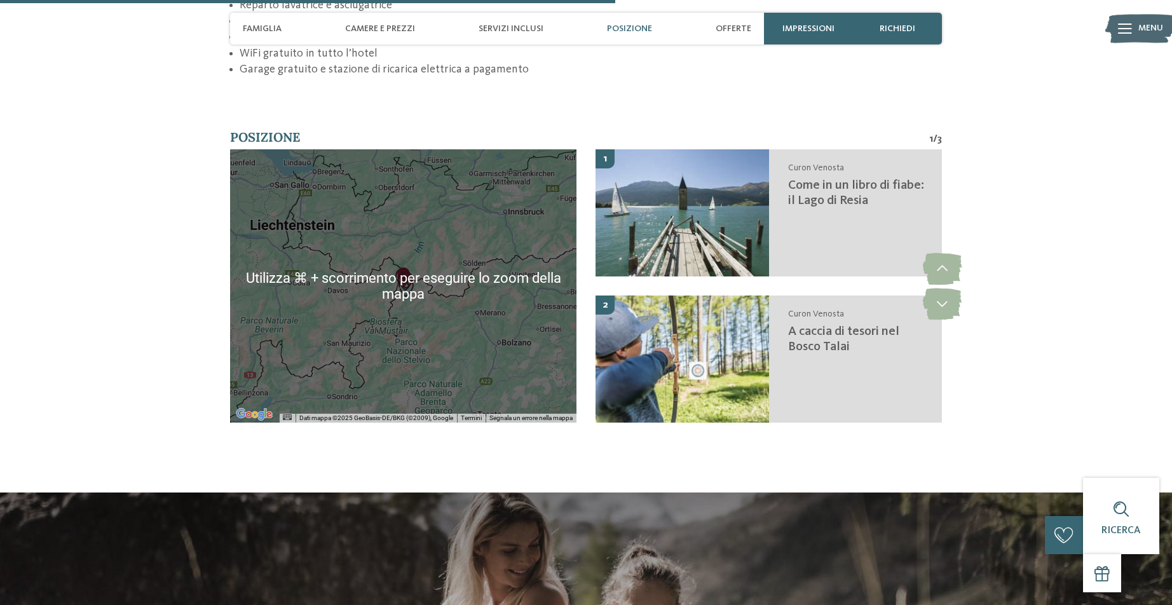
click at [473, 279] on div at bounding box center [403, 285] width 347 height 273
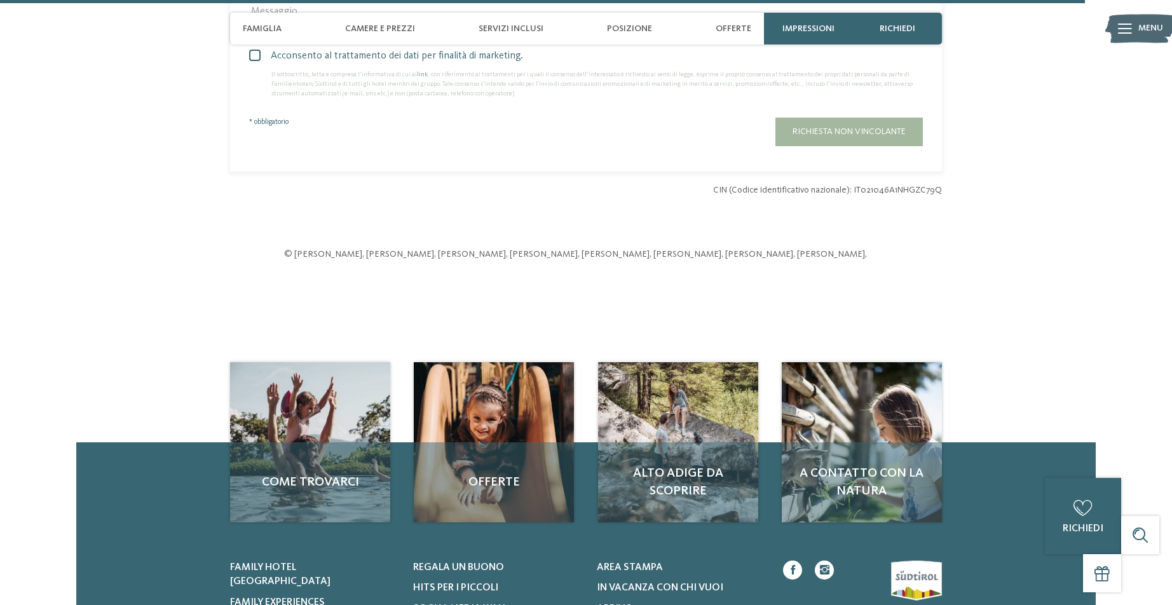
scroll to position [3933, 0]
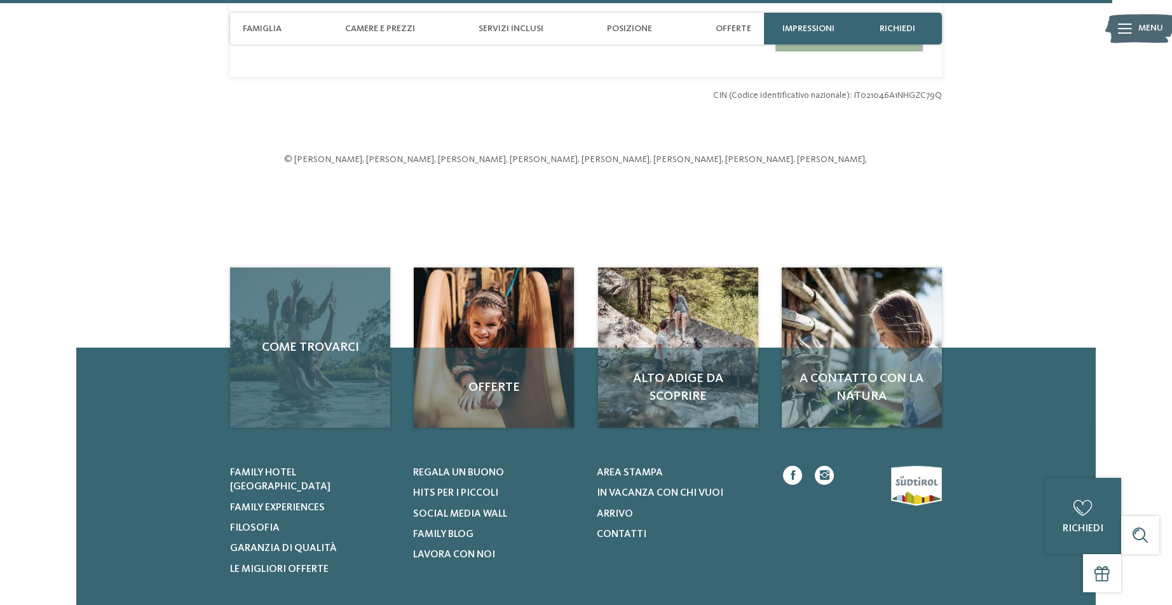
click at [307, 334] on div "Come trovarci" at bounding box center [310, 348] width 160 height 160
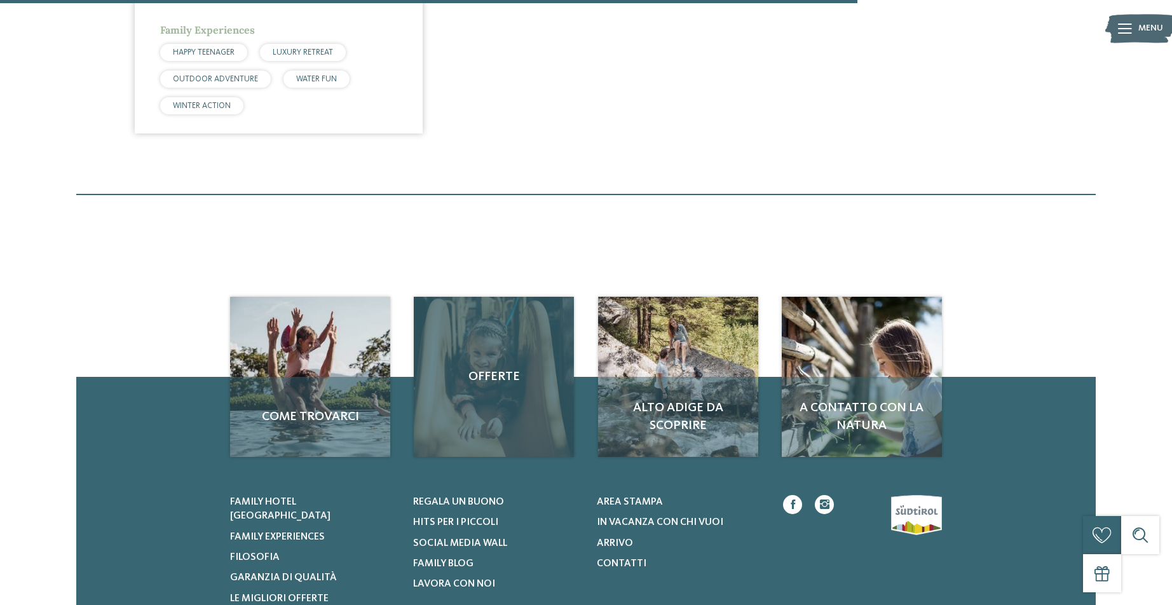
scroll to position [752, 0]
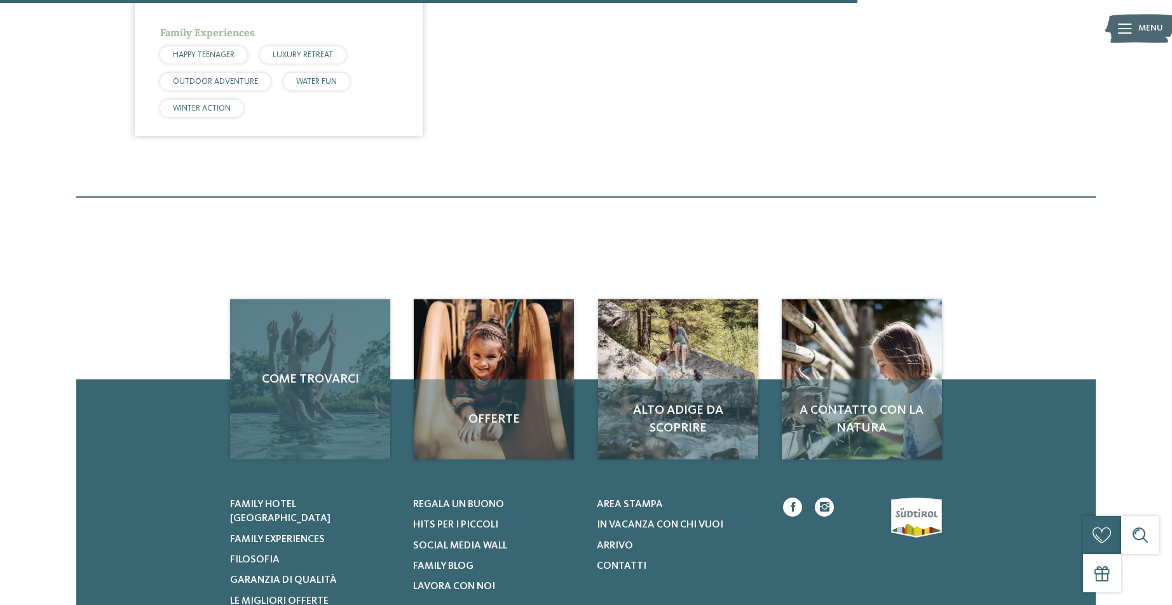
click at [325, 399] on div "Come trovarci" at bounding box center [310, 379] width 160 height 160
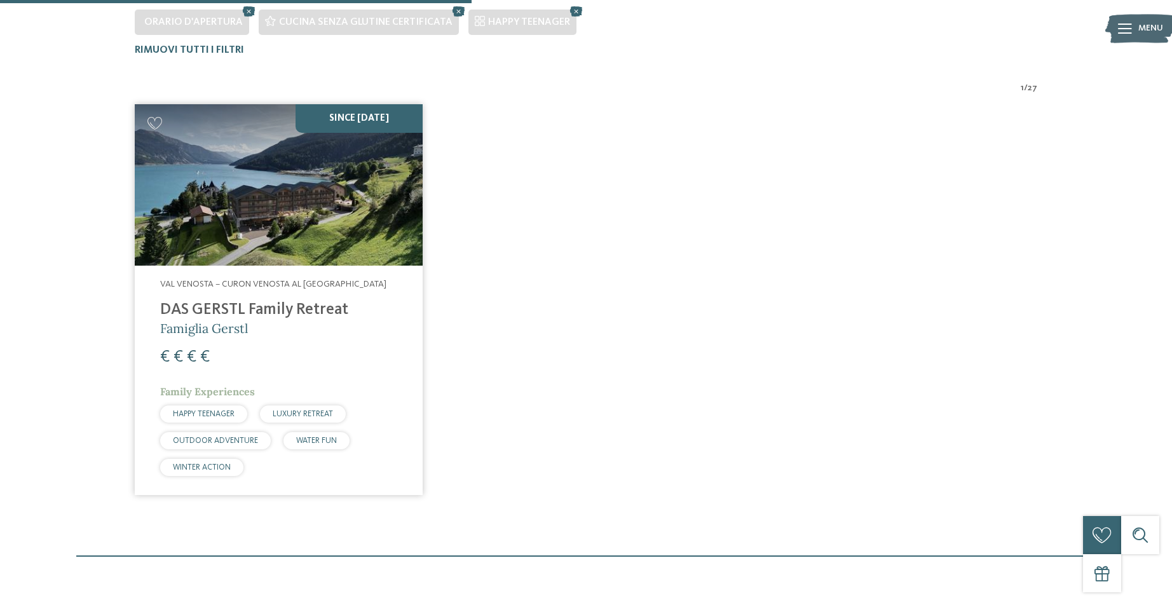
scroll to position [416, 0]
